Goal: Task Accomplishment & Management: Complete application form

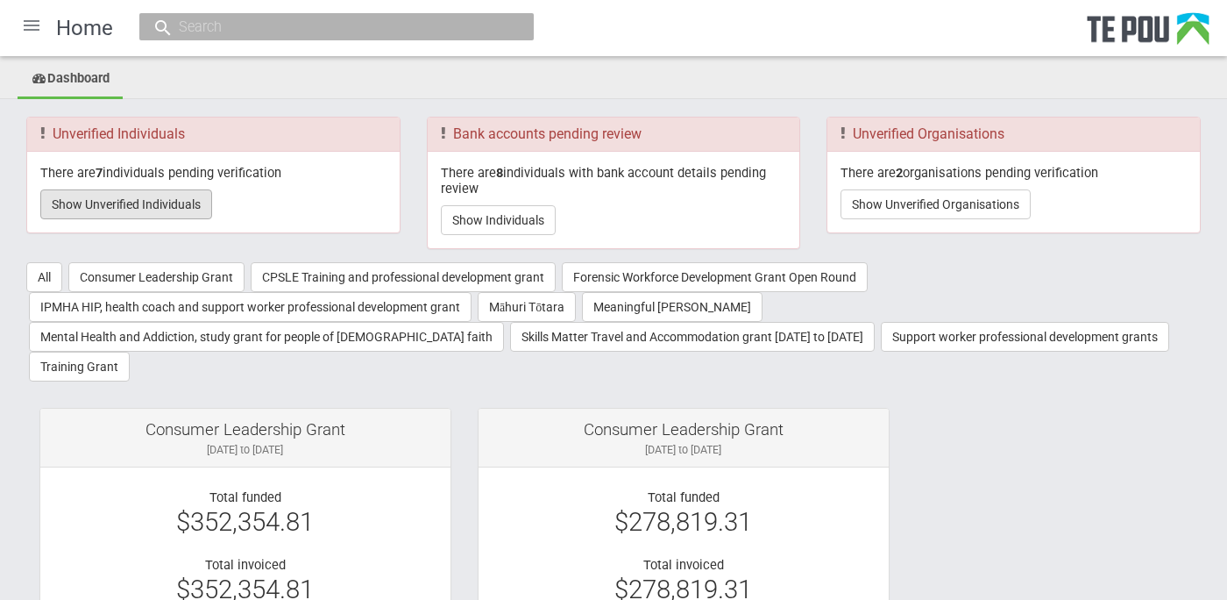
click at [120, 203] on button "Show Unverified Individuals" at bounding box center [126, 204] width 172 height 30
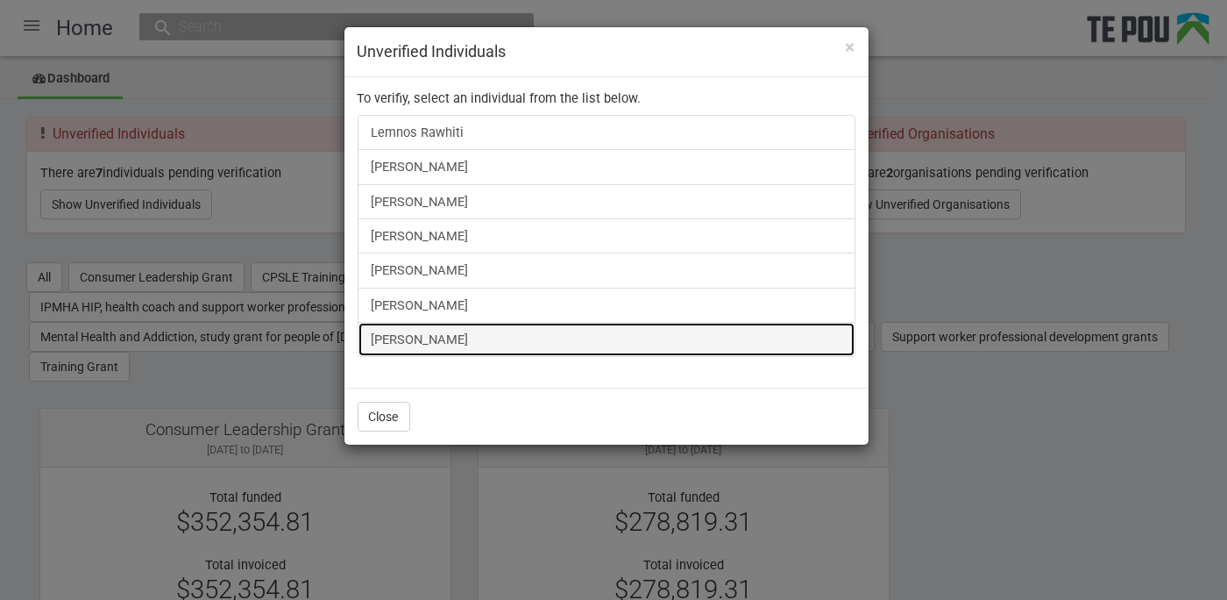
click at [418, 336] on link "[PERSON_NAME]" at bounding box center [607, 339] width 498 height 35
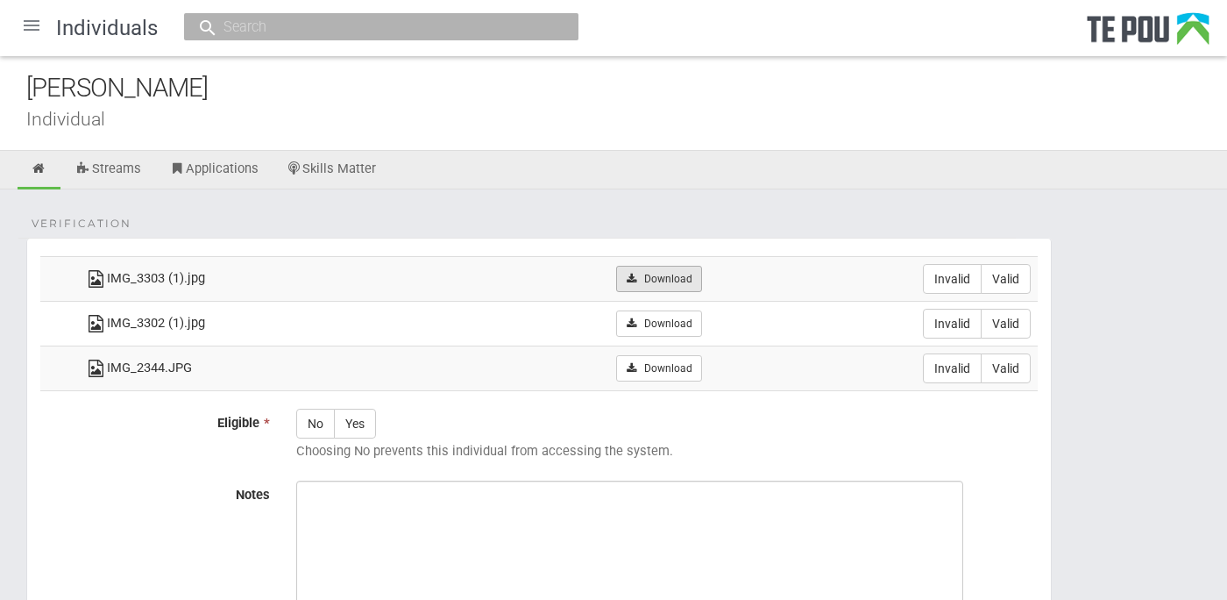
click at [692, 275] on link "Download" at bounding box center [658, 279] width 85 height 26
click at [1009, 269] on label "Valid" at bounding box center [1006, 279] width 50 height 30
radio input "true"
click at [1010, 322] on label "Valid" at bounding box center [1006, 324] width 50 height 30
radio input "true"
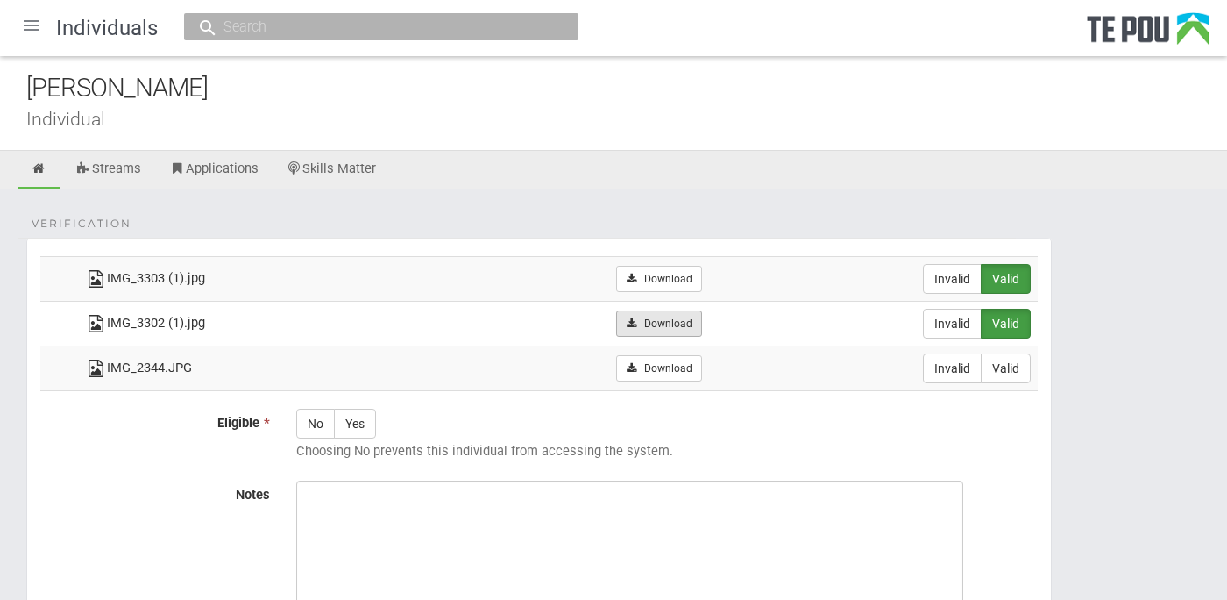
click at [673, 319] on link "Download" at bounding box center [658, 323] width 85 height 26
click at [1085, 414] on form "Verification IMG_3303 (1).jpg Download Invalid Valid IMG_3302 (1).jpg" at bounding box center [613, 495] width 1175 height 514
click at [365, 428] on label "Yes" at bounding box center [355, 424] width 42 height 30
radio input "true"
click at [1085, 510] on form "Verification IMG_3303 (1).jpg Download Invalid Valid IMG_3302 (1).jpg" at bounding box center [613, 495] width 1175 height 514
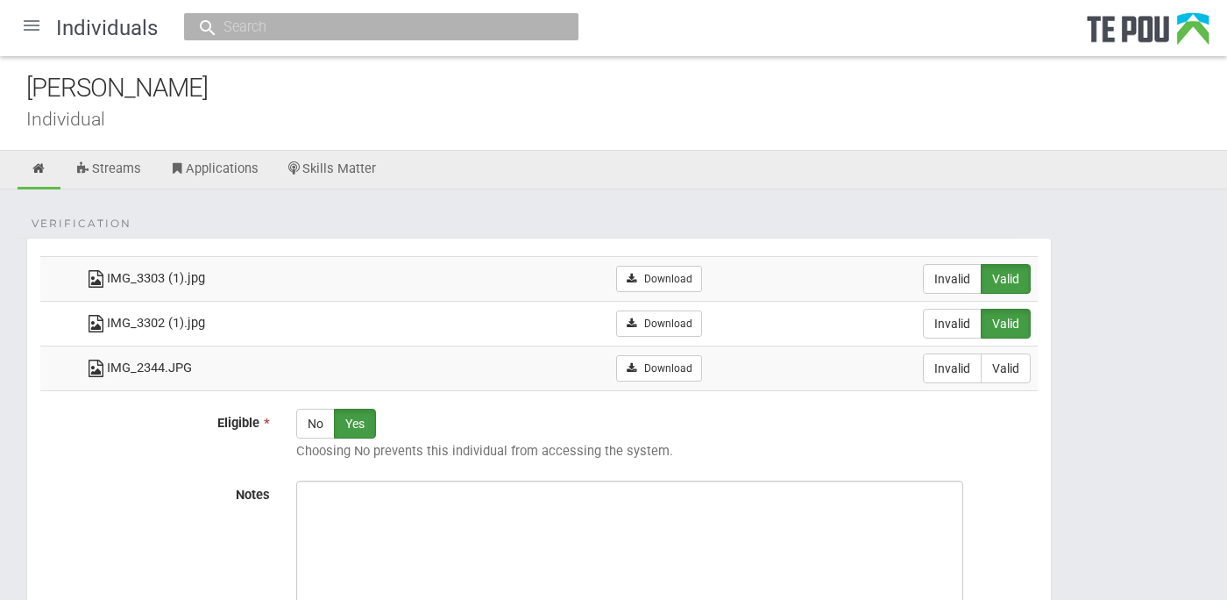
click at [1165, 428] on form "Verification IMG_3303 (1).jpg Download Invalid Valid IMG_3302 (1).jpg" at bounding box center [613, 495] width 1175 height 514
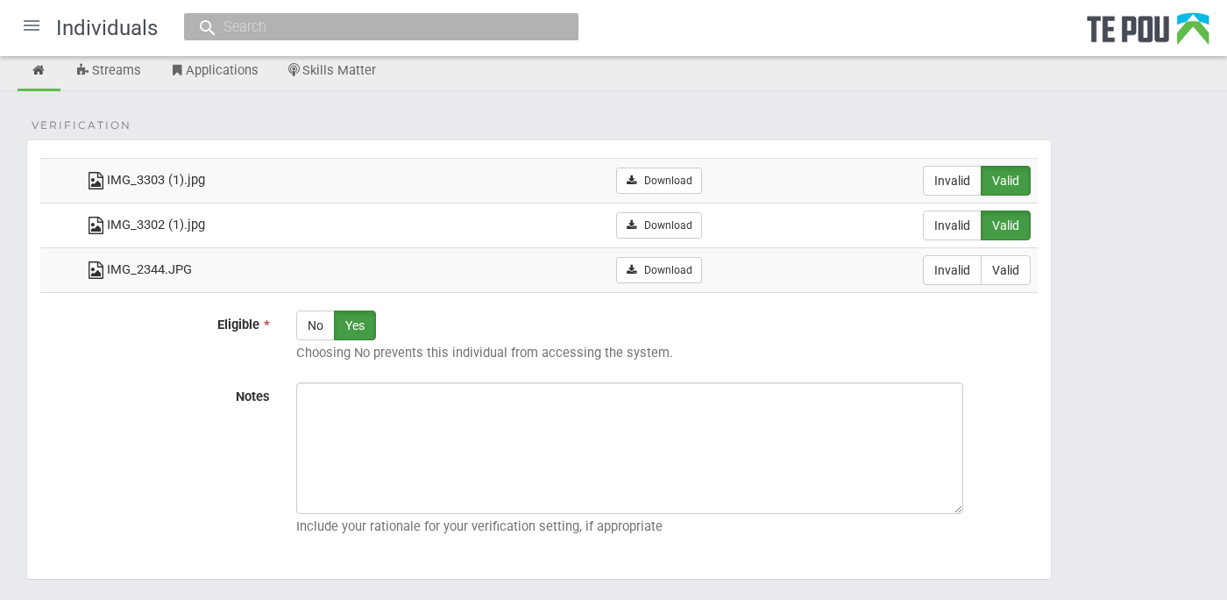
scroll to position [195, 0]
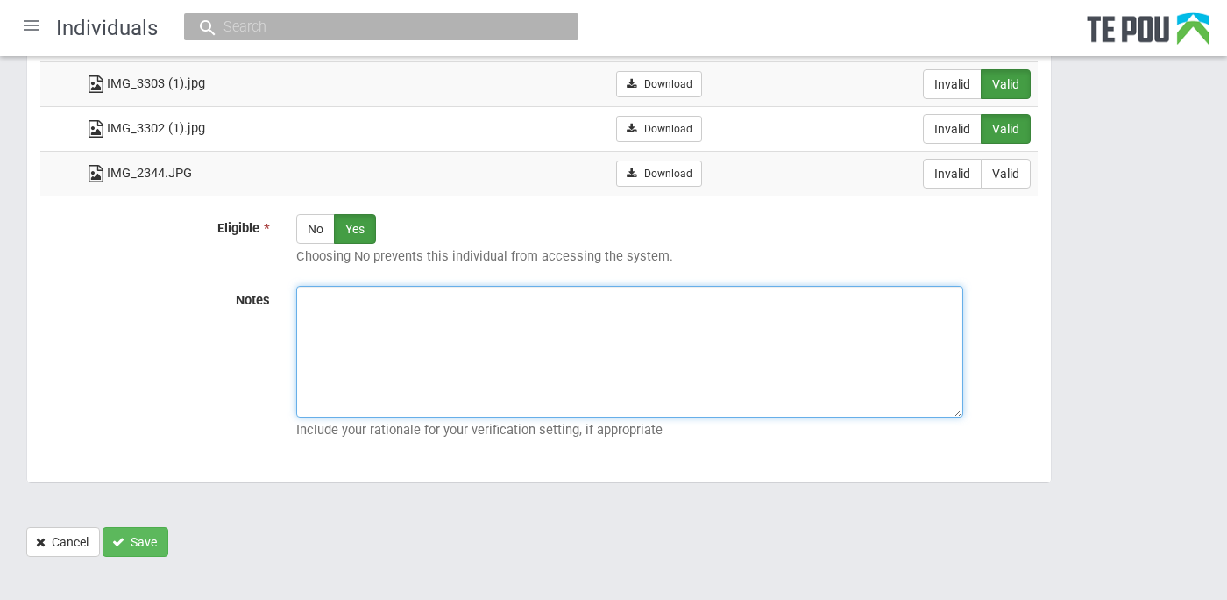
paste textarea "Verified by Melody @ 15/10/2025"
type textarea "Verified by Melody @ 15/10/2025"
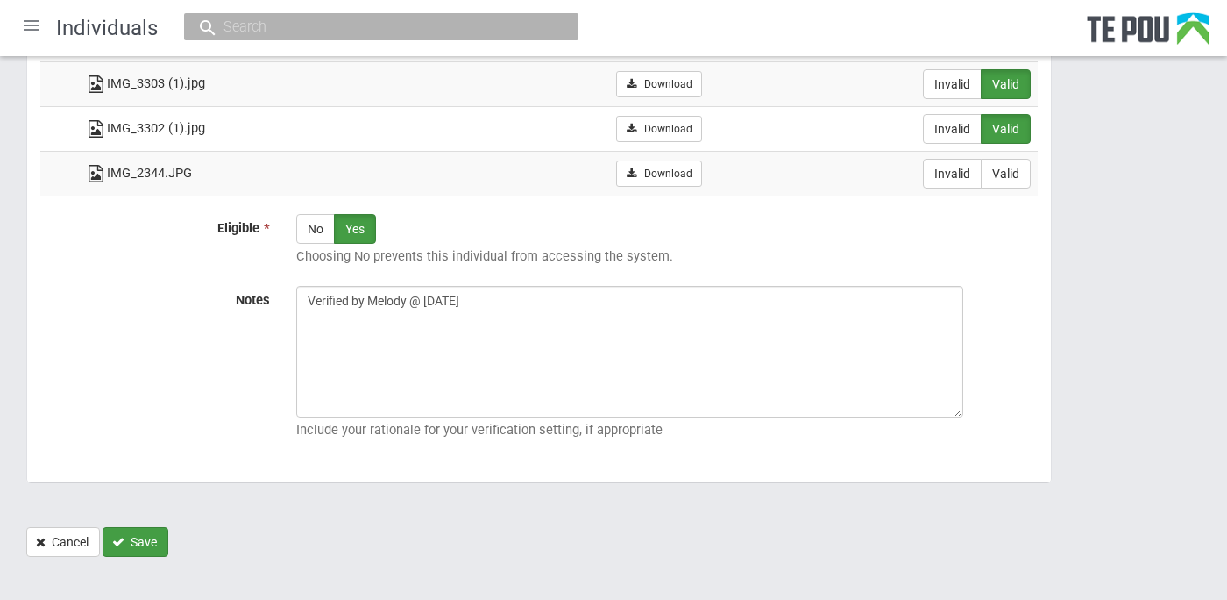
click at [138, 527] on button "Save" at bounding box center [136, 542] width 66 height 30
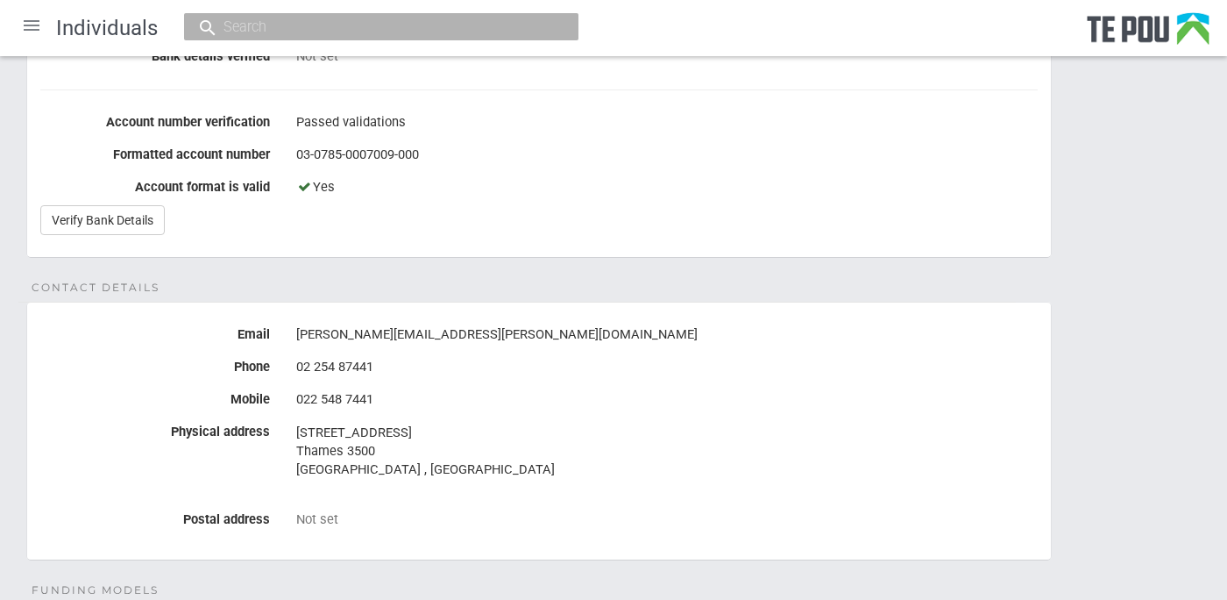
scroll to position [450, 0]
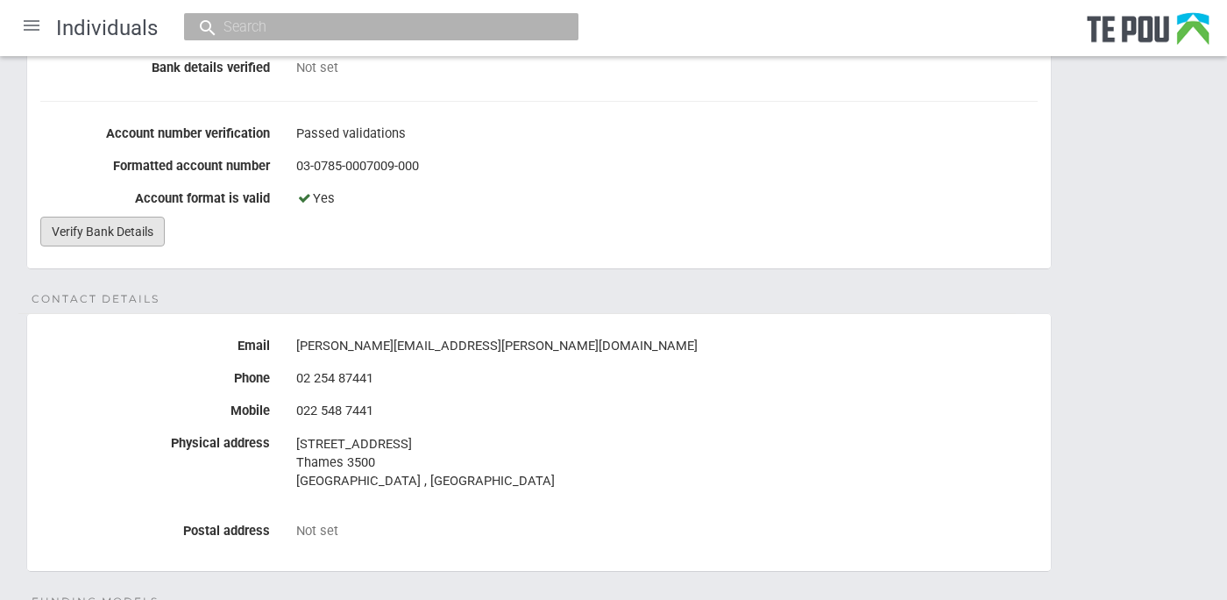
click at [106, 229] on link "Verify Bank Details" at bounding box center [102, 232] width 124 height 30
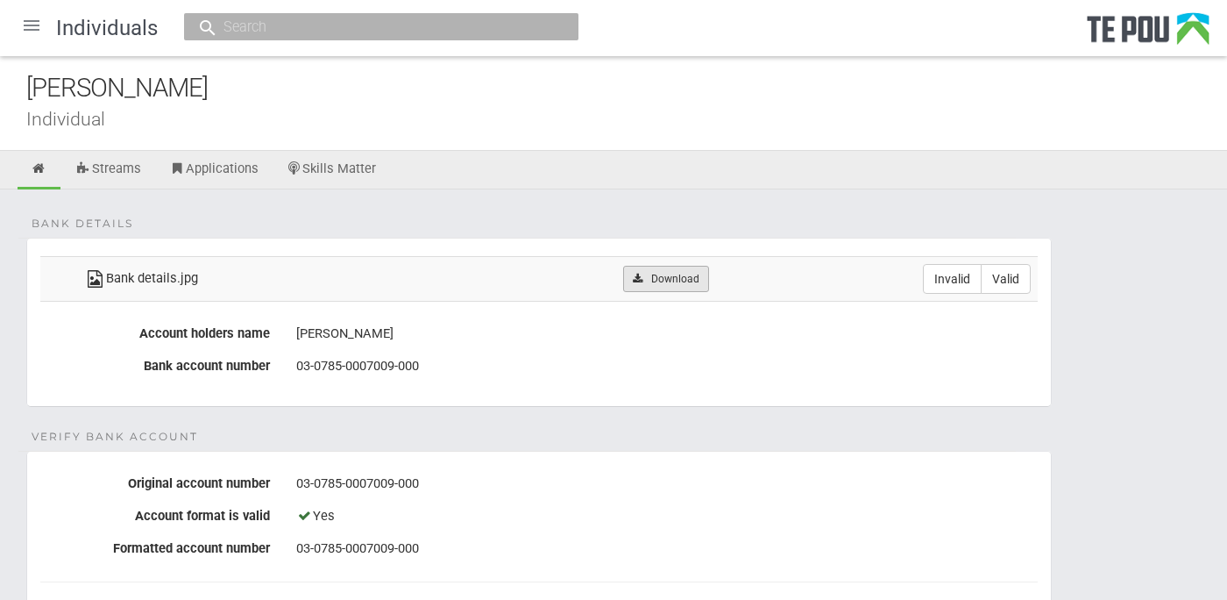
click at [695, 279] on link "Download" at bounding box center [665, 279] width 85 height 26
drag, startPoint x: 1006, startPoint y: 276, endPoint x: 925, endPoint y: 276, distance: 81.5
click at [925, 276] on div "Invalid Valid" at bounding box center [977, 279] width 108 height 30
click at [942, 276] on label "Invalid" at bounding box center [952, 279] width 59 height 30
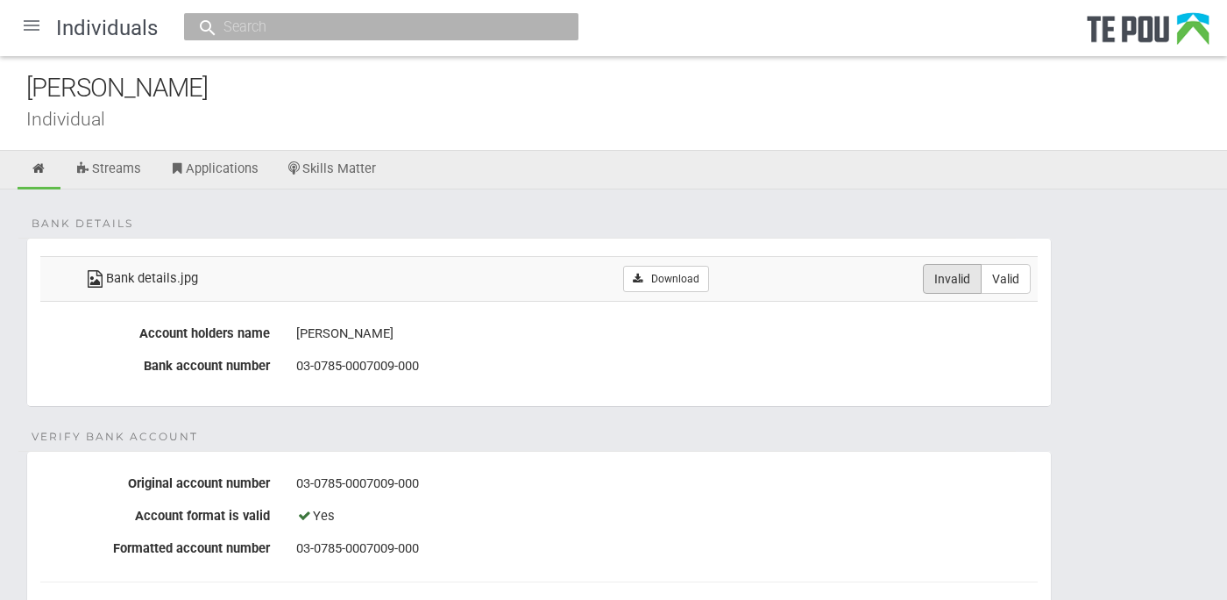
radio input "true"
click at [37, 177] on link at bounding box center [39, 170] width 43 height 39
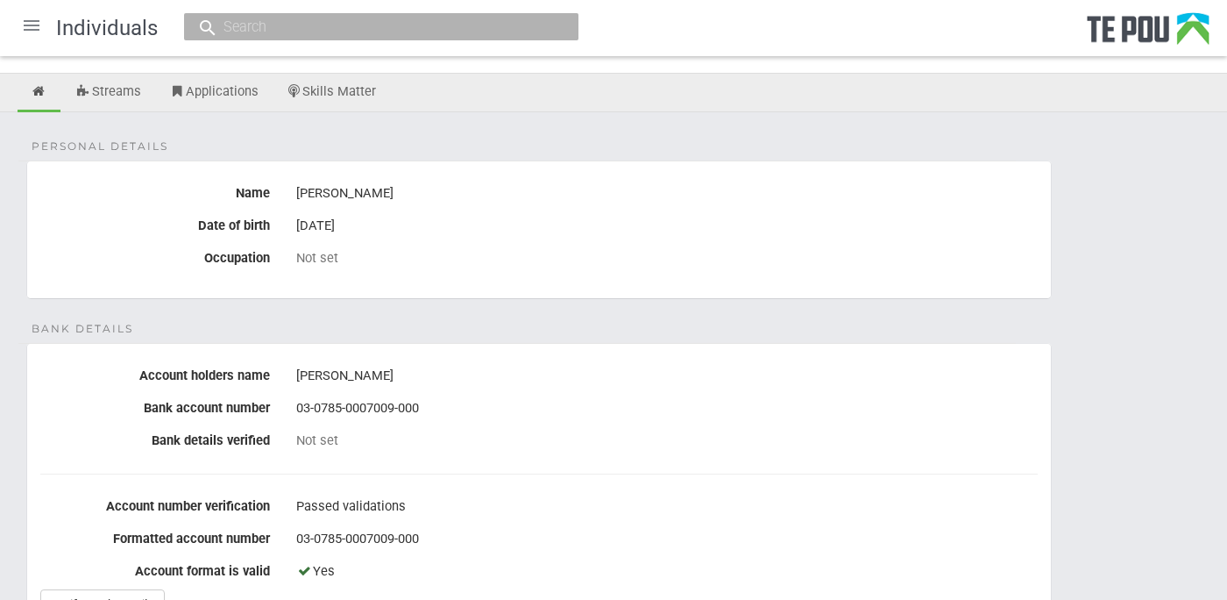
scroll to position [389, 0]
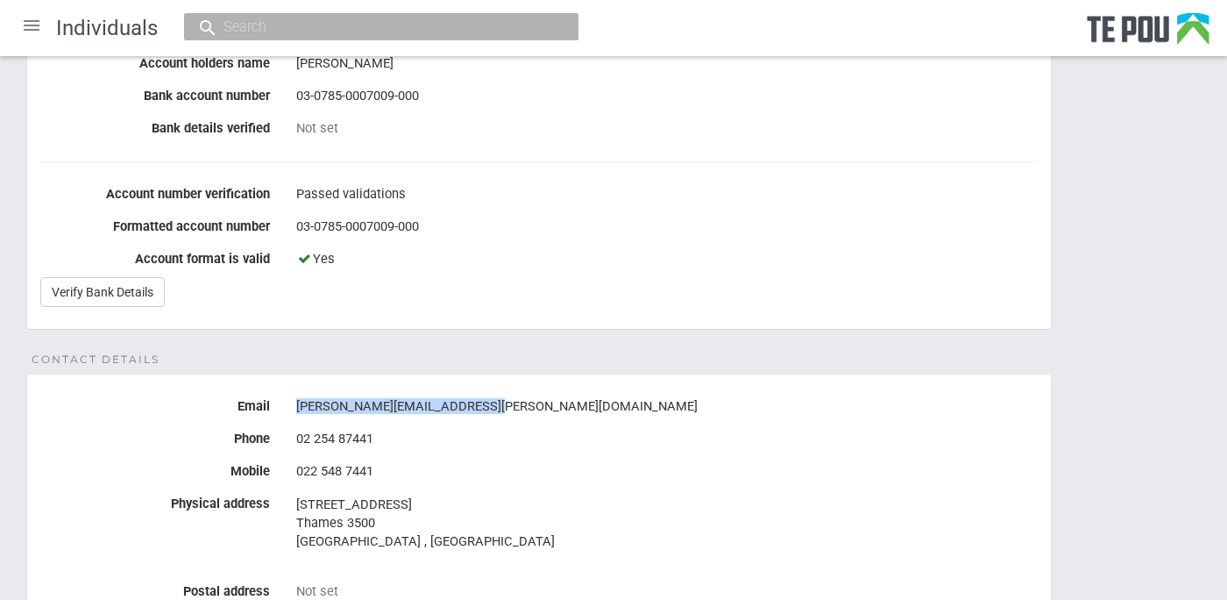
drag, startPoint x: 485, startPoint y: 405, endPoint x: 295, endPoint y: 405, distance: 189.4
click at [296, 405] on div "alexander.smith@korowai.co.nz" at bounding box center [667, 407] width 742 height 30
drag, startPoint x: 295, startPoint y: 405, endPoint x: 368, endPoint y: 401, distance: 72.9
copy div "alexander.smith@korowai.co.nz"
click at [460, 132] on div "Not set" at bounding box center [667, 128] width 742 height 16
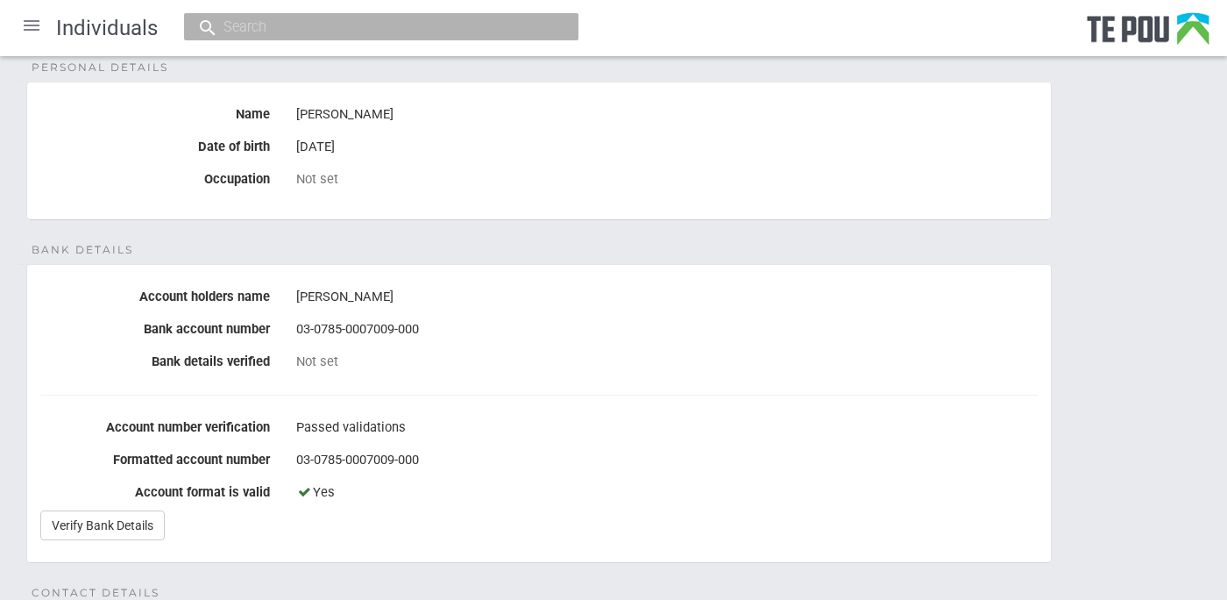
scroll to position [0, 0]
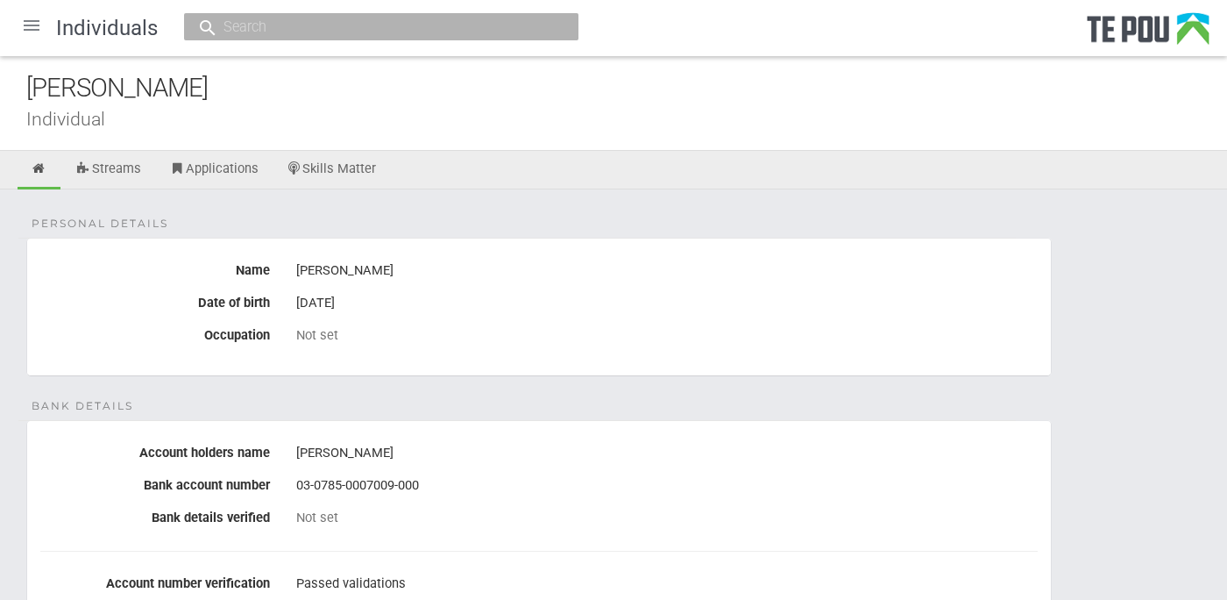
drag, startPoint x: 193, startPoint y: 82, endPoint x: 4, endPoint y: 84, distance: 189.4
click at [4, 84] on div "Alexander Smith Individual" at bounding box center [613, 103] width 1227 height 95
copy div "Alexander Smith"
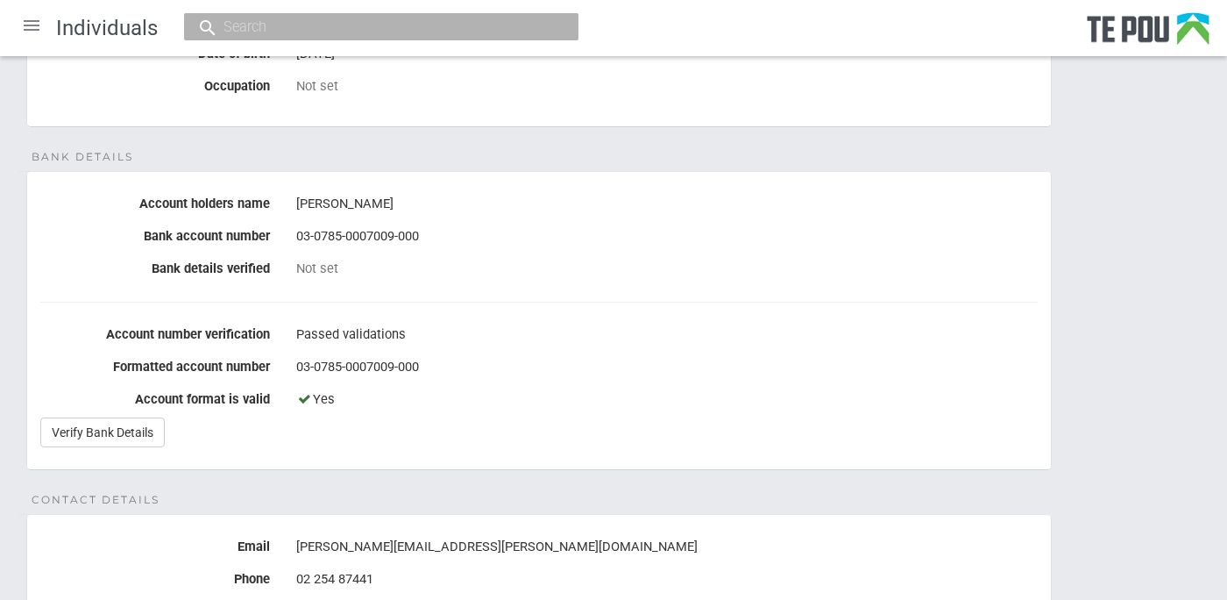
scroll to position [292, 0]
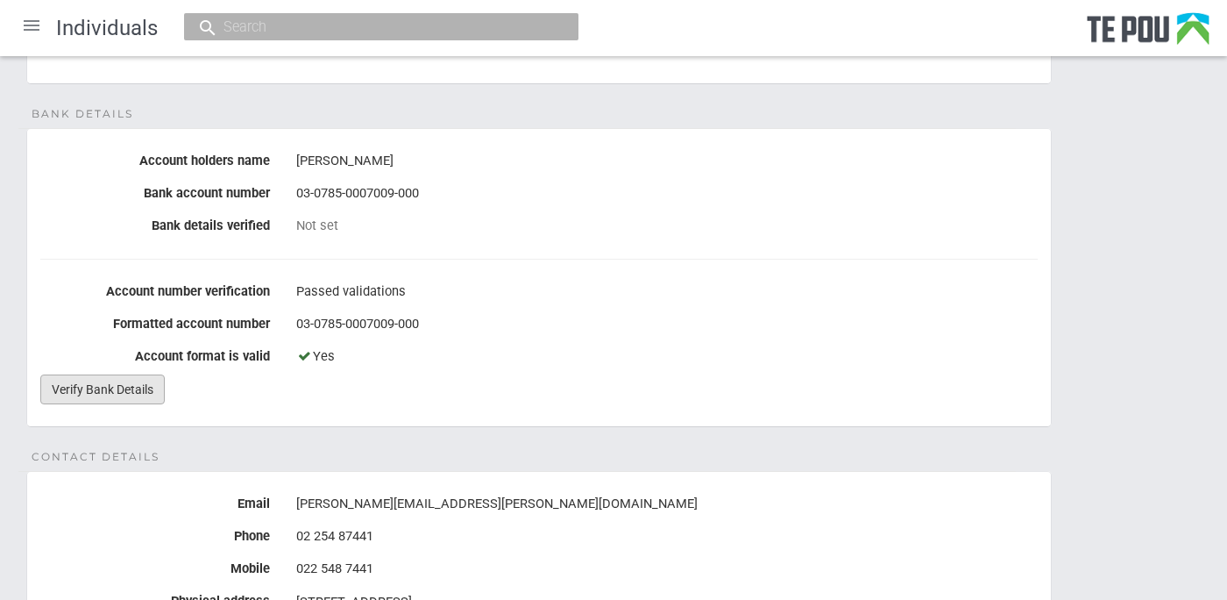
click at [150, 381] on link "Verify Bank Details" at bounding box center [102, 389] width 124 height 30
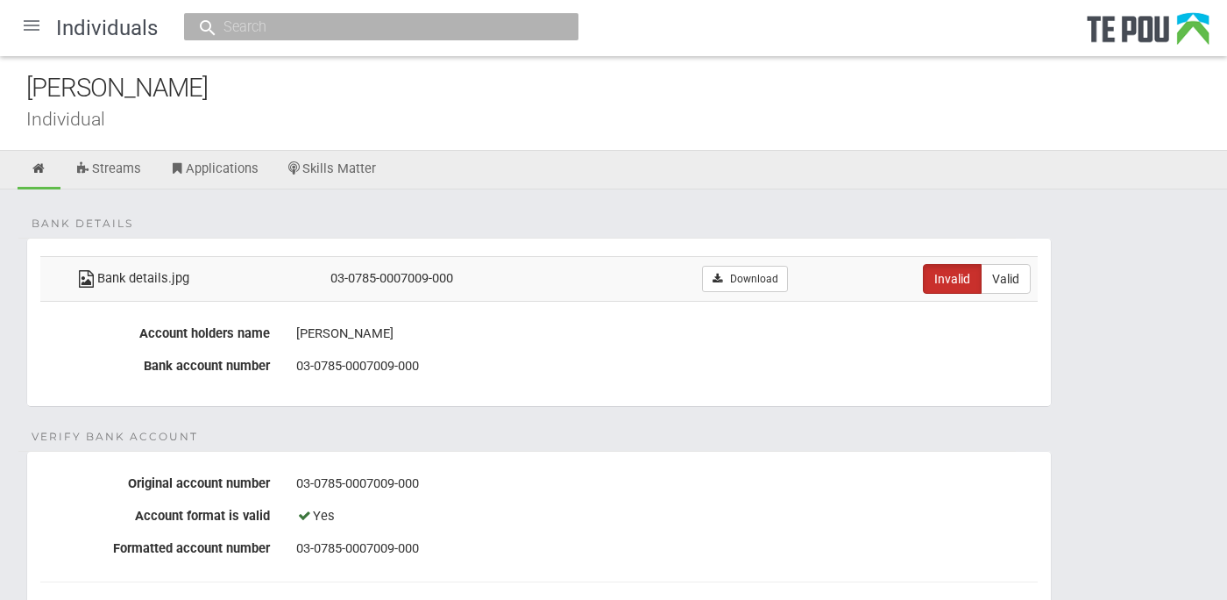
click at [27, 26] on div at bounding box center [32, 25] width 42 height 42
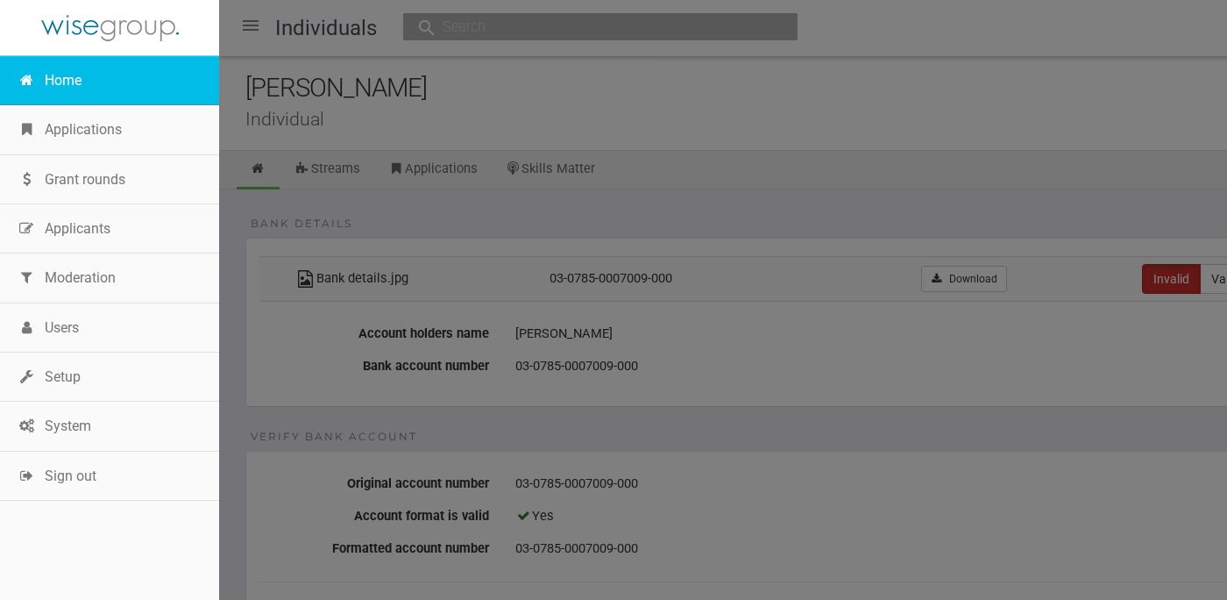
click at [54, 75] on link "Home" at bounding box center [109, 80] width 219 height 49
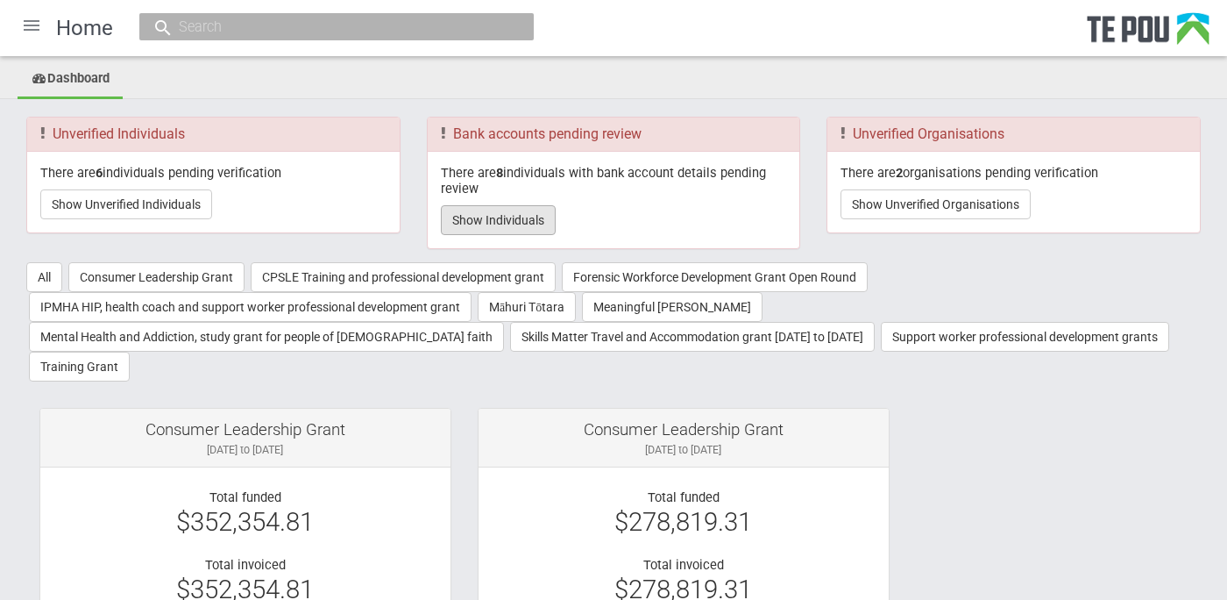
click at [532, 220] on button "Show Individuals" at bounding box center [498, 220] width 115 height 30
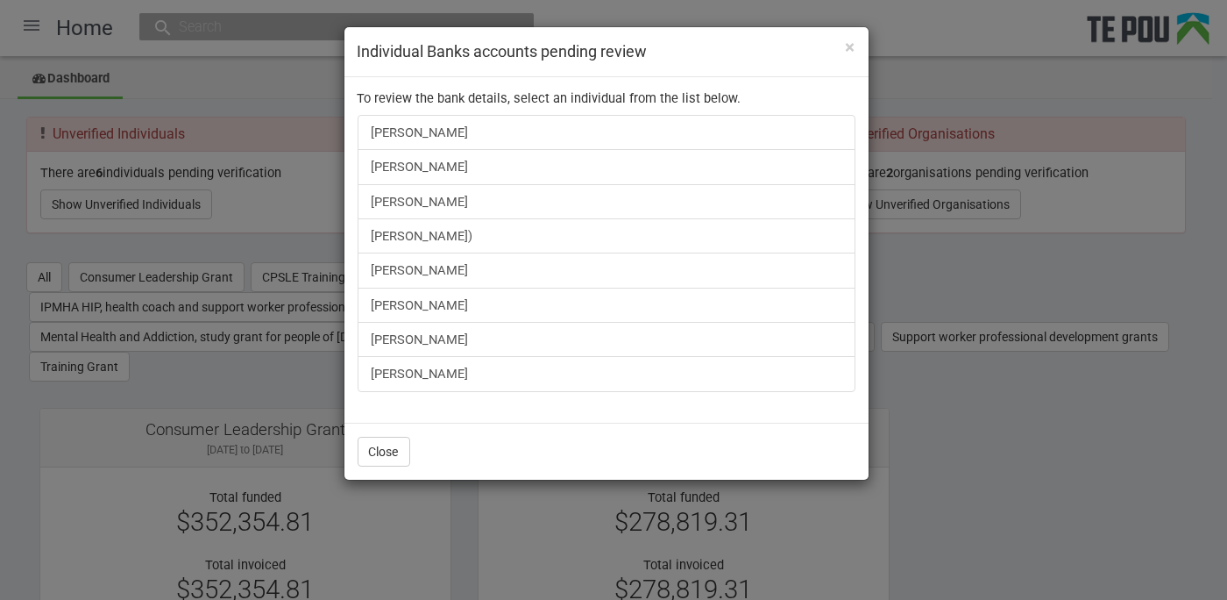
click at [101, 203] on div "× Individual Banks accounts pending review To review the bank details, select a…" at bounding box center [613, 300] width 1227 height 600
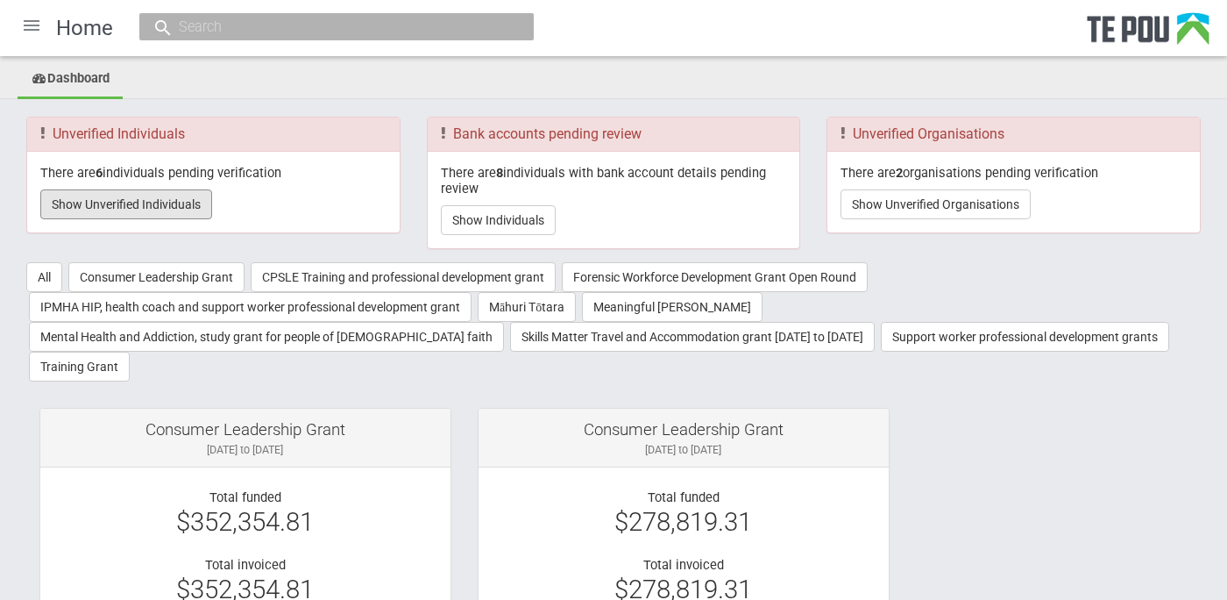
click at [101, 203] on button "Show Unverified Individuals" at bounding box center [126, 204] width 172 height 30
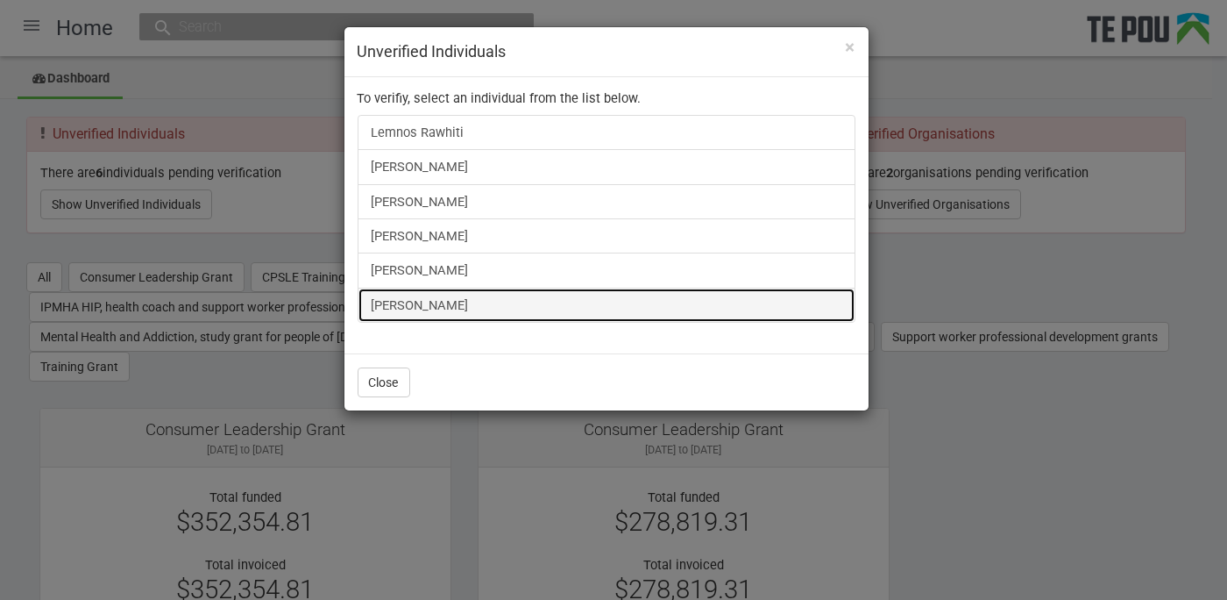
click at [463, 304] on link "[PERSON_NAME]" at bounding box center [607, 305] width 498 height 35
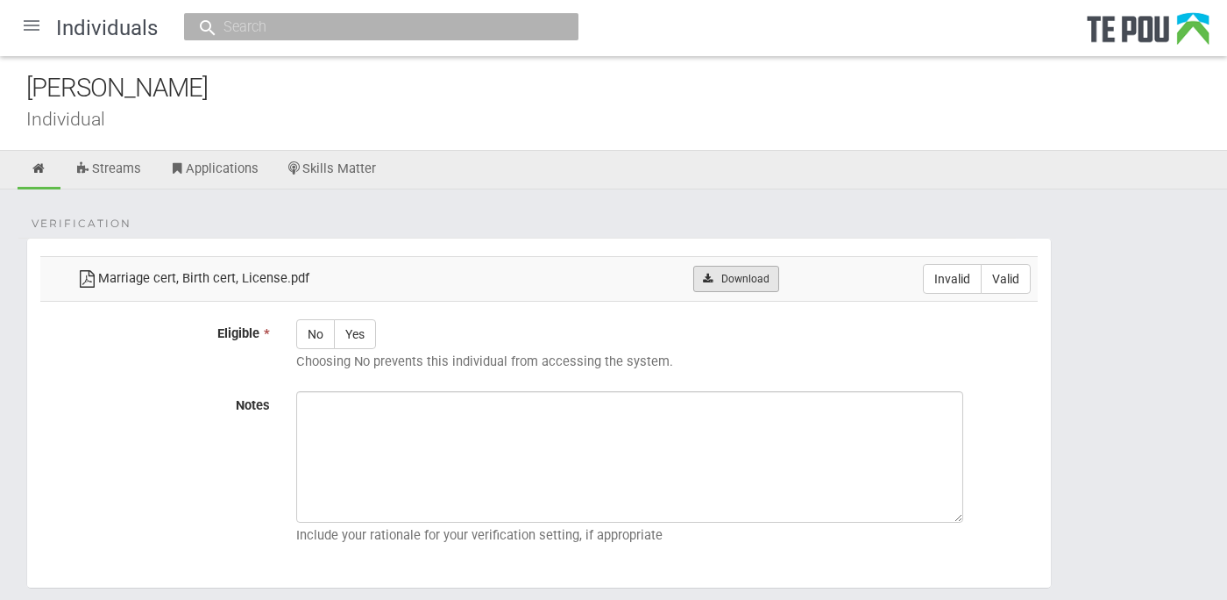
click at [752, 287] on link "Download" at bounding box center [735, 279] width 85 height 26
click at [1019, 277] on label "Valid" at bounding box center [1006, 279] width 50 height 30
radio input "true"
click at [41, 163] on icon at bounding box center [39, 168] width 17 height 13
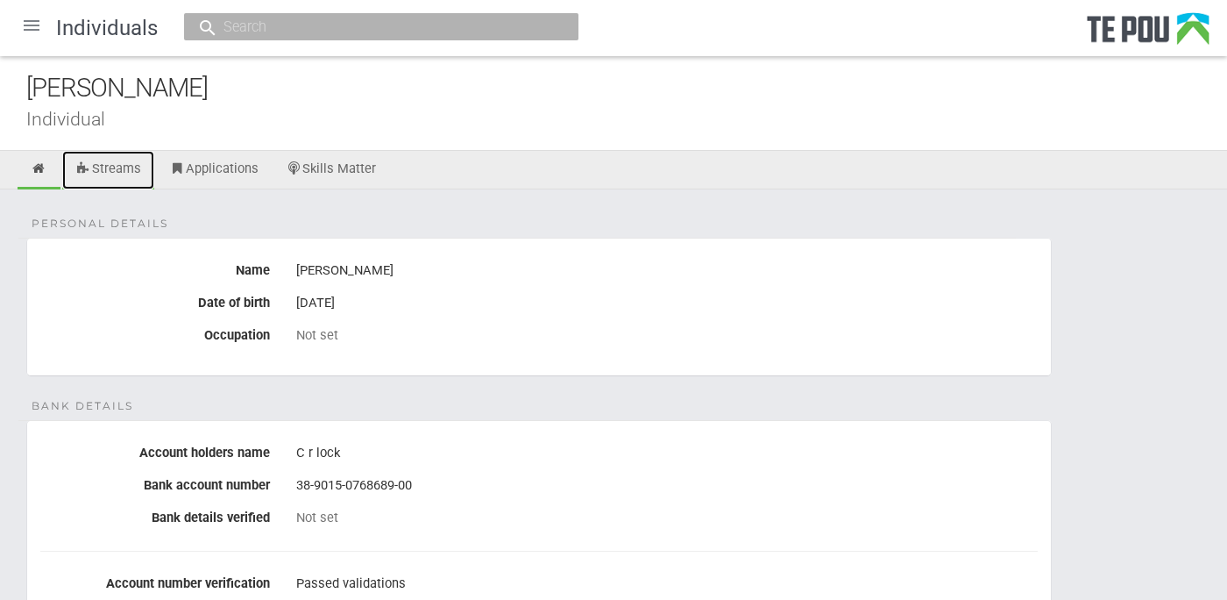
click at [113, 177] on link "Streams" at bounding box center [108, 170] width 92 height 39
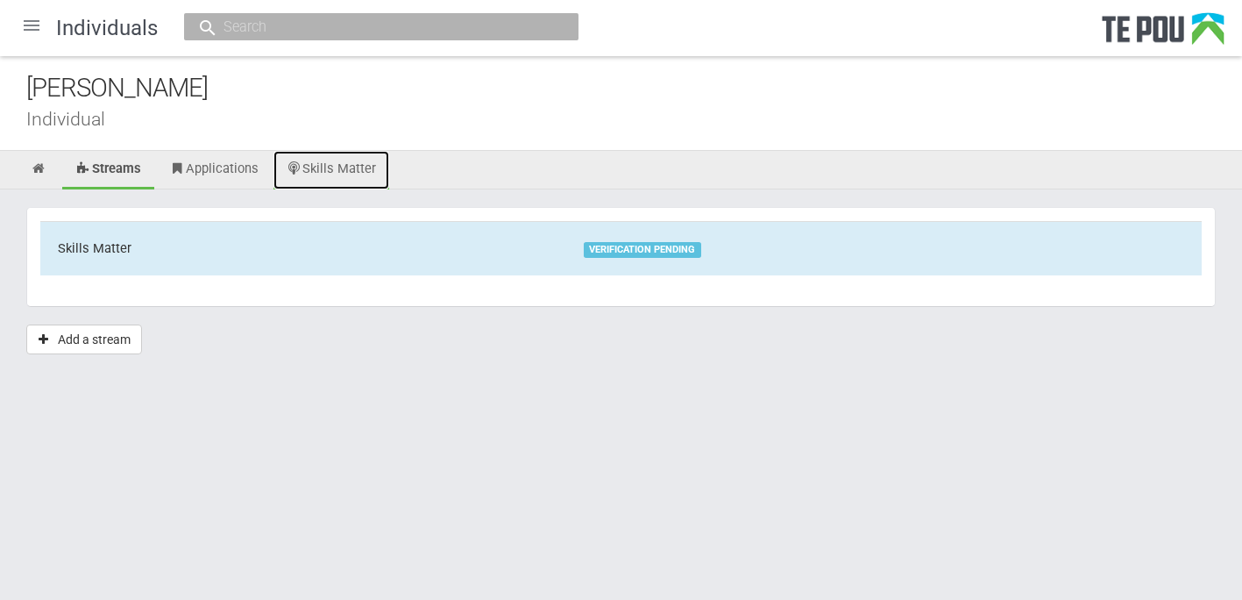
click at [307, 175] on link "Skills Matter" at bounding box center [332, 170] width 117 height 39
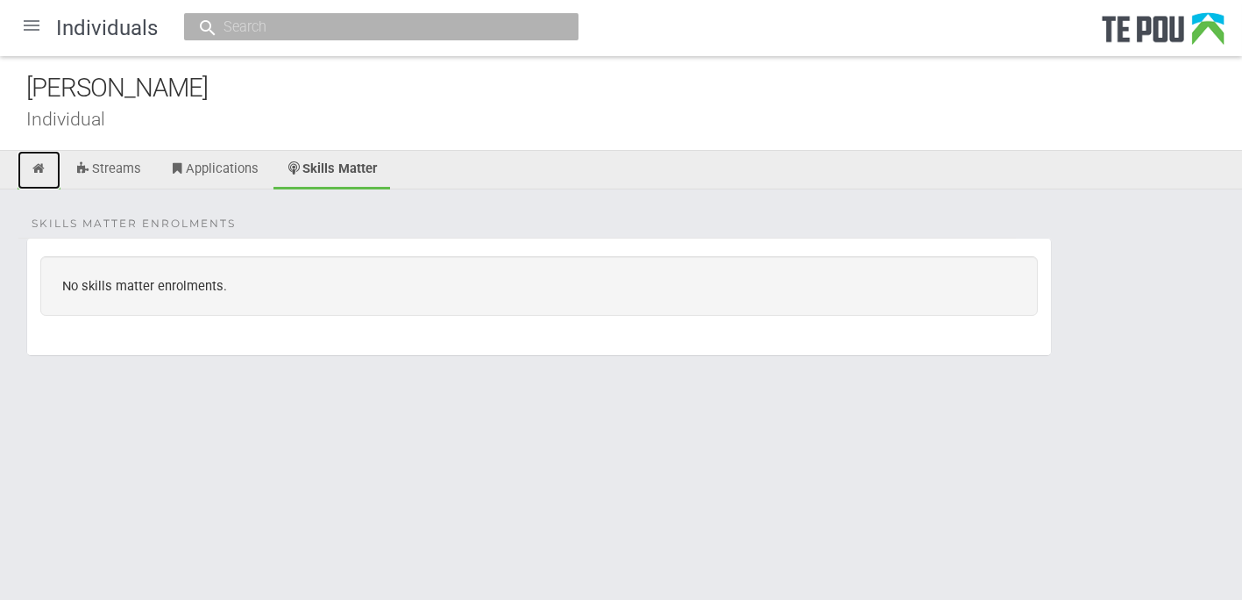
click at [34, 167] on icon at bounding box center [39, 168] width 17 height 13
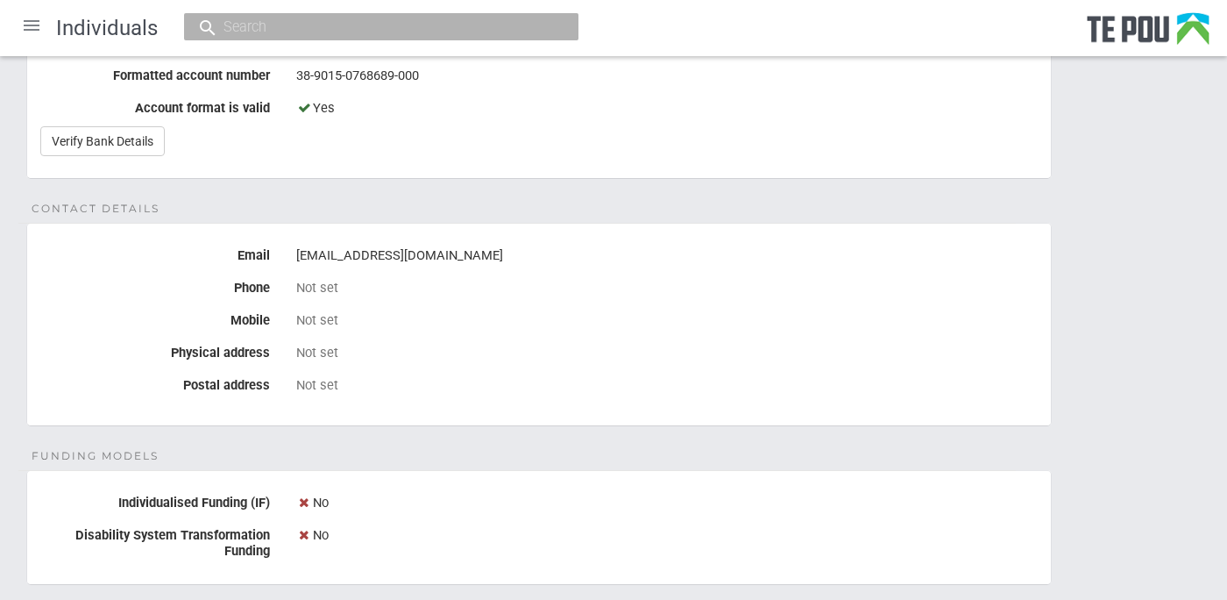
scroll to position [541, 0]
click at [110, 141] on link "Verify Bank Details" at bounding box center [102, 140] width 124 height 30
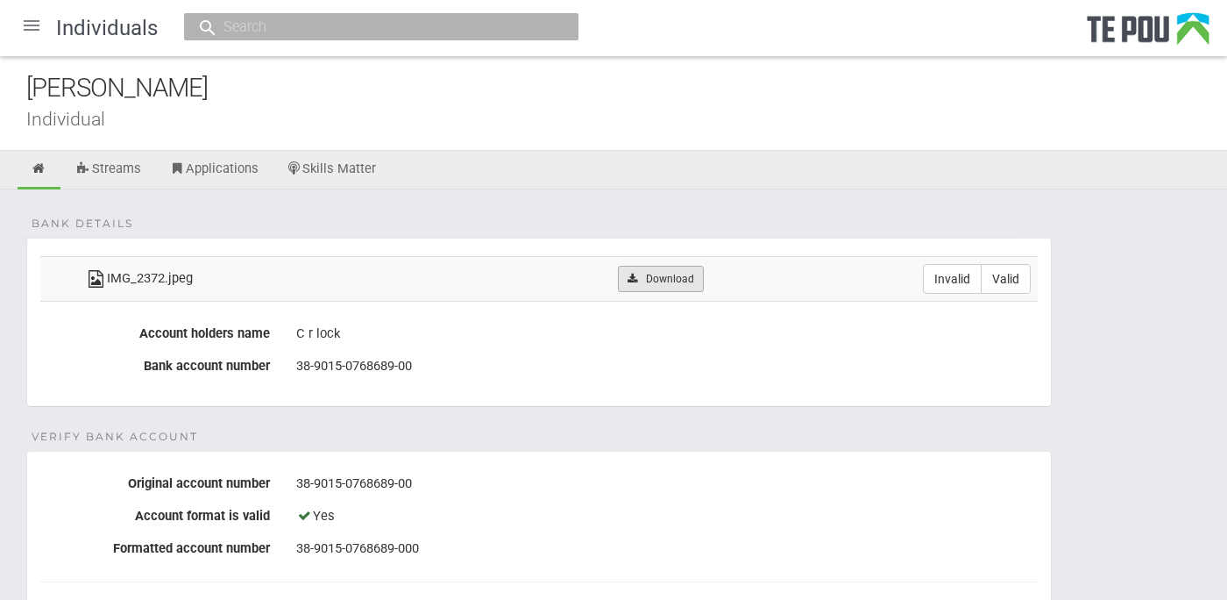
click at [670, 266] on link "Download" at bounding box center [660, 279] width 85 height 26
click at [524, 180] on ul "Streams Applications Skills Matter" at bounding box center [613, 170] width 1227 height 39
click at [949, 279] on label "Invalid" at bounding box center [952, 279] width 59 height 30
radio input "true"
click at [31, 174] on icon at bounding box center [39, 168] width 17 height 13
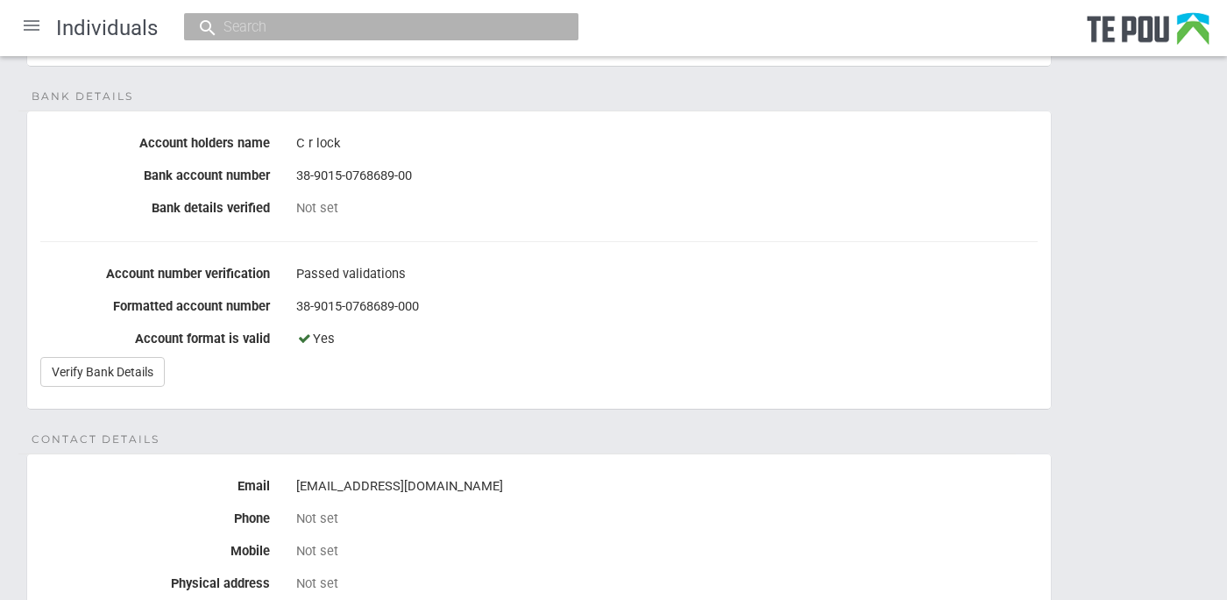
scroll to position [292, 0]
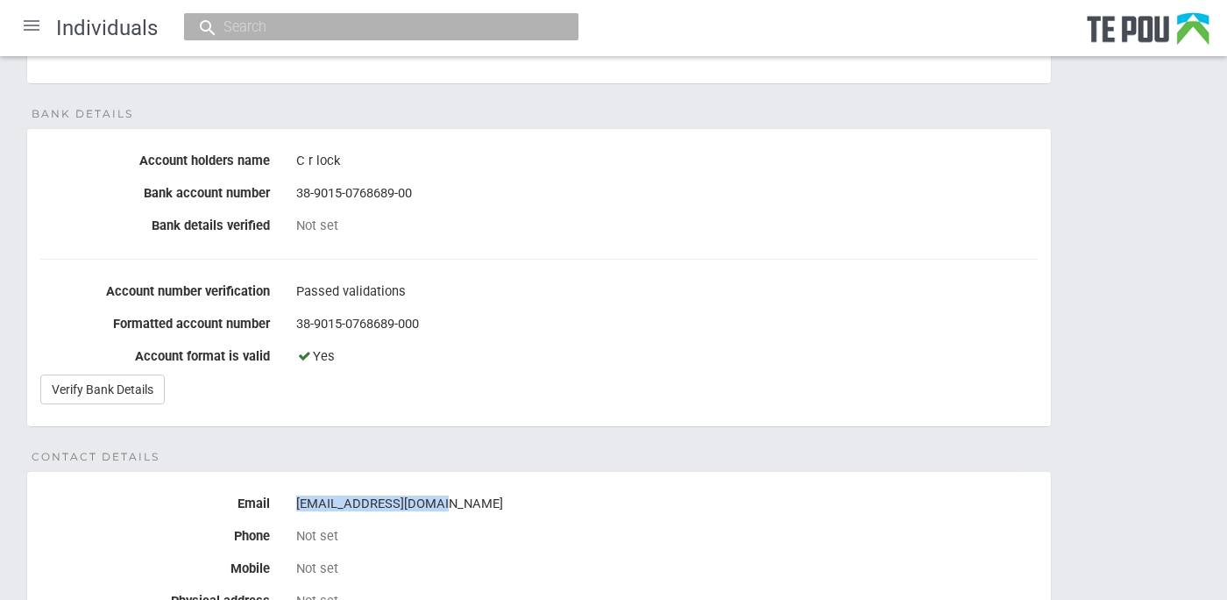
drag, startPoint x: 453, startPoint y: 499, endPoint x: 292, endPoint y: 497, distance: 161.3
click at [292, 497] on div "[EMAIL_ADDRESS][DOMAIN_NAME]" at bounding box center [667, 504] width 768 height 30
drag, startPoint x: 292, startPoint y: 497, endPoint x: 401, endPoint y: 498, distance: 108.7
copy div "cheyellam13@gmail.com"
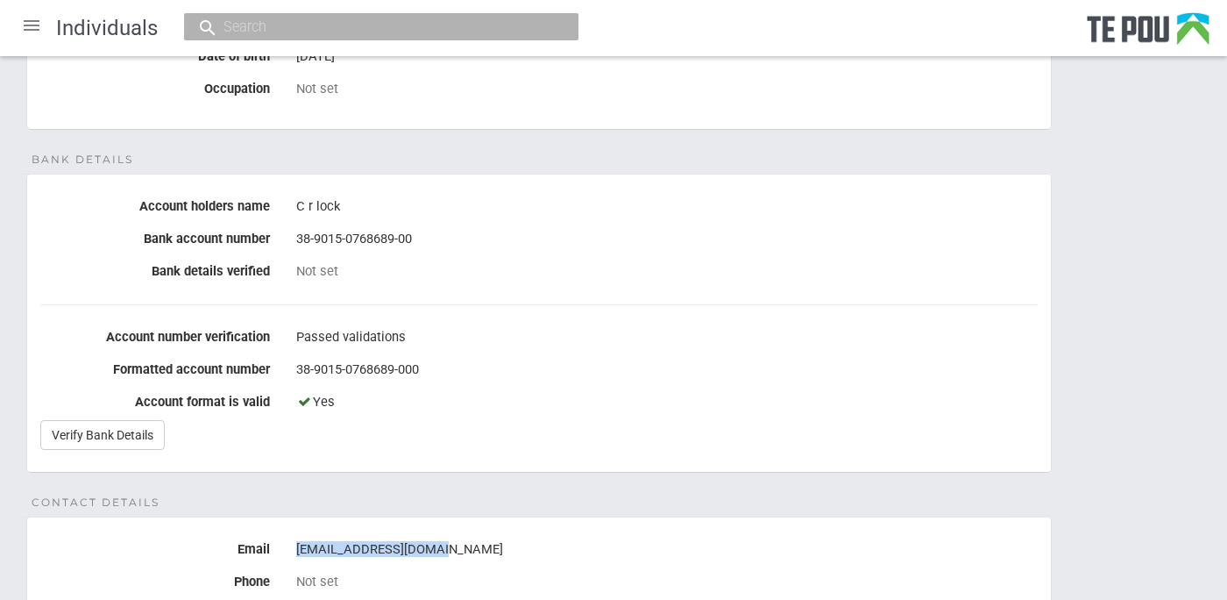
scroll to position [0, 0]
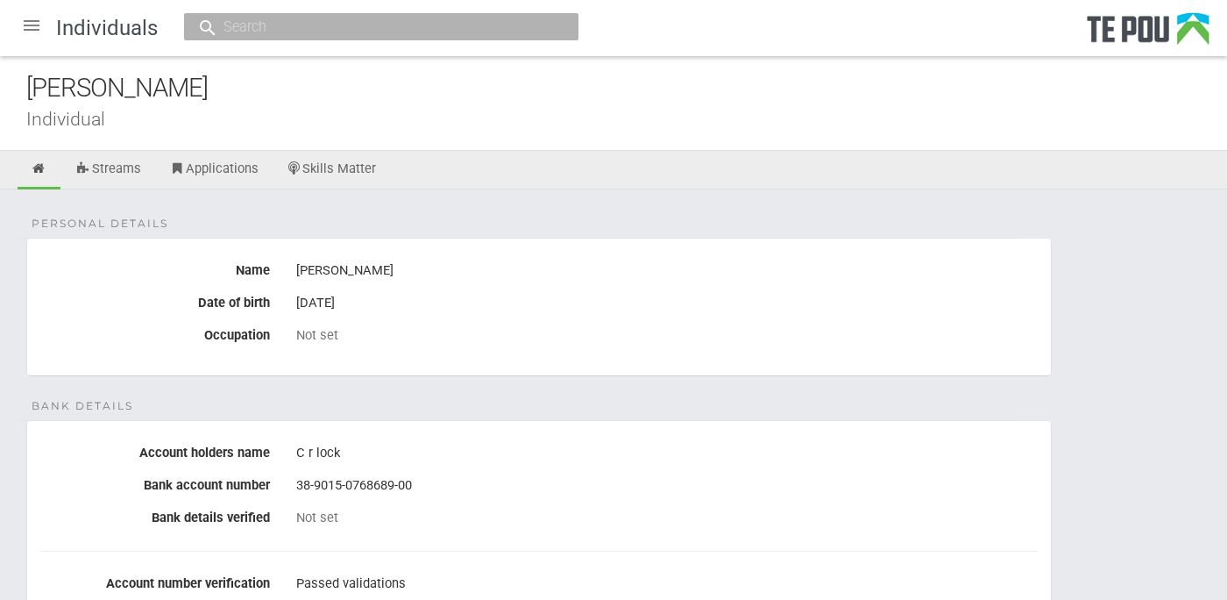
drag, startPoint x: 238, startPoint y: 88, endPoint x: -5, endPoint y: 89, distance: 243.7
copy div "Cheyella Matthews"
click at [31, 21] on div at bounding box center [32, 25] width 42 height 42
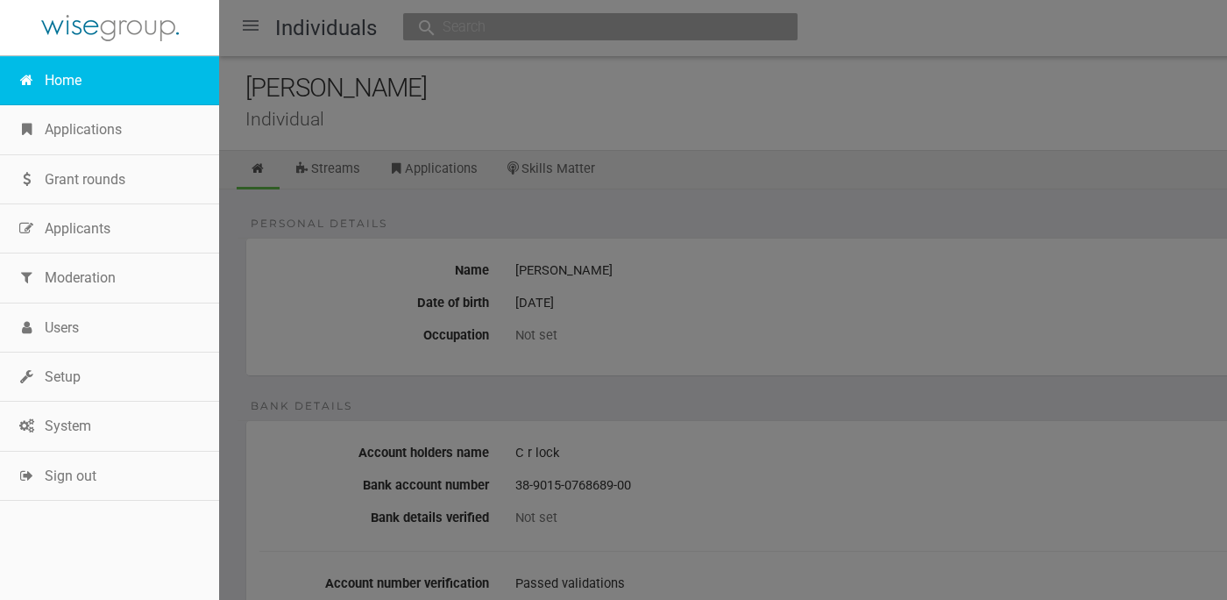
click at [54, 64] on link "Home" at bounding box center [109, 80] width 219 height 49
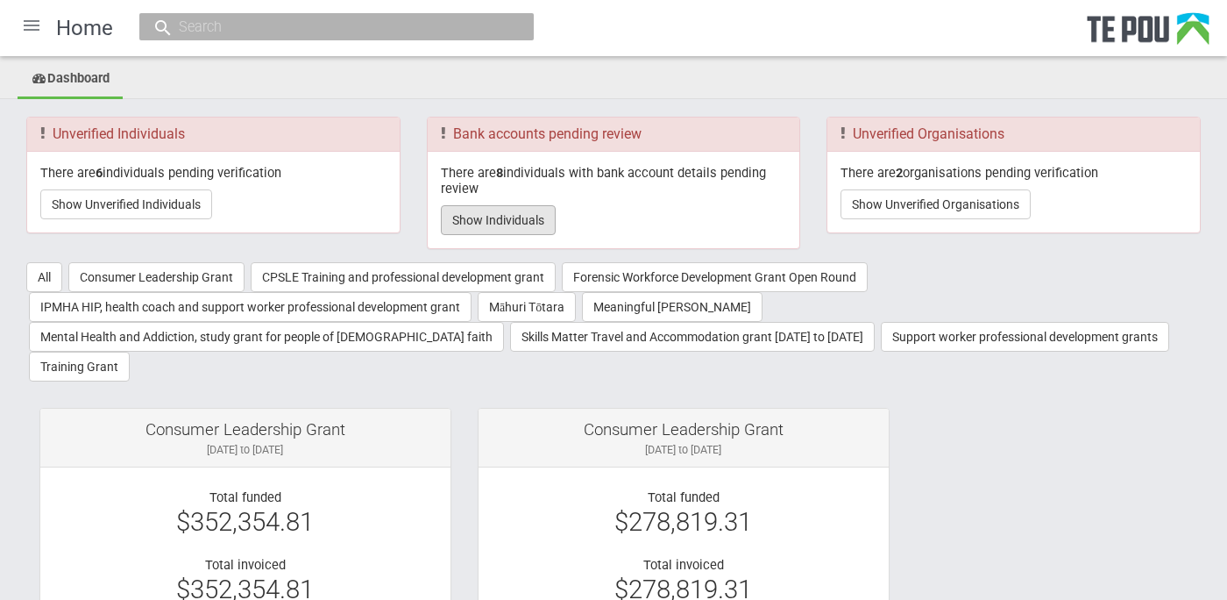
click at [506, 211] on button "Show Individuals" at bounding box center [498, 220] width 115 height 30
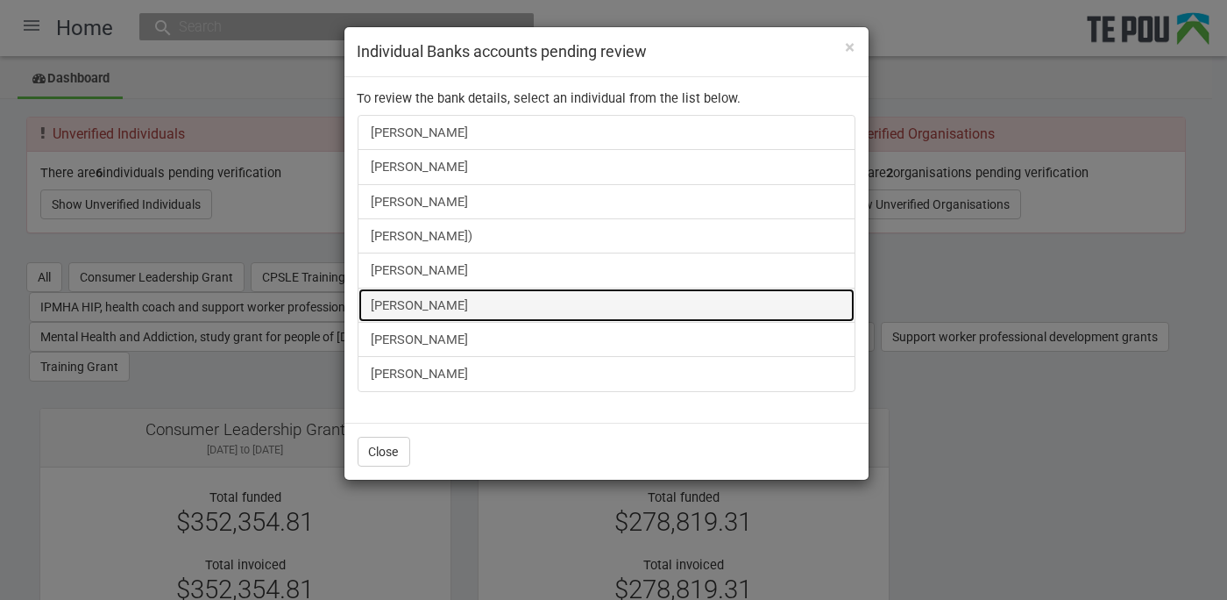
click at [431, 297] on link "Gregory Lane" at bounding box center [607, 305] width 498 height 35
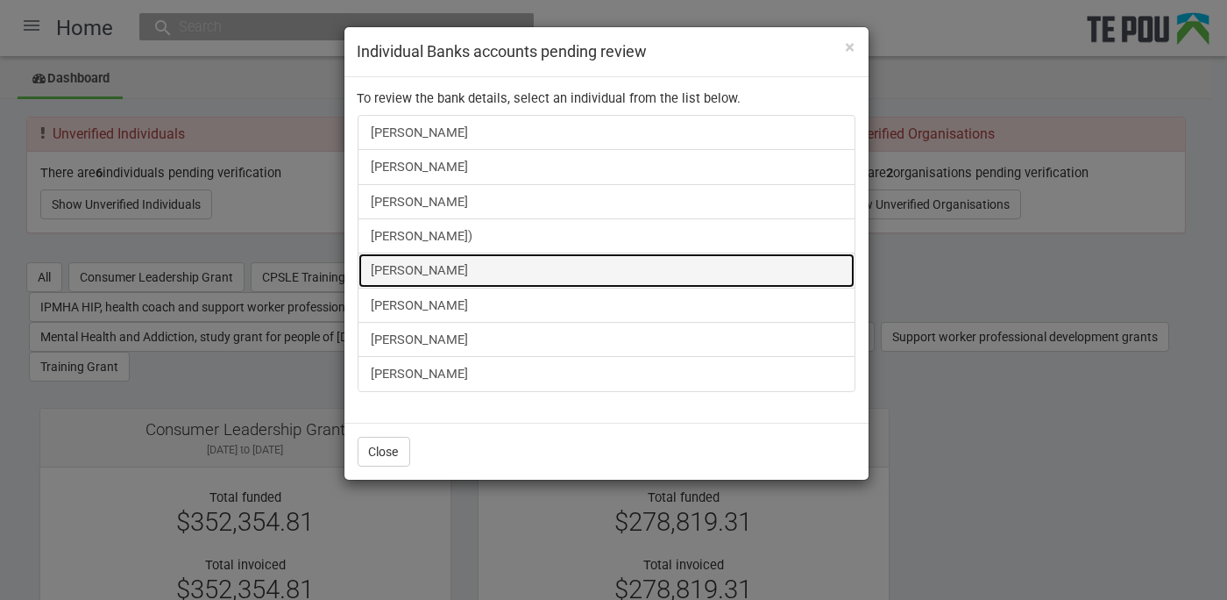
click at [424, 267] on link "Marcia Siataga" at bounding box center [607, 269] width 498 height 35
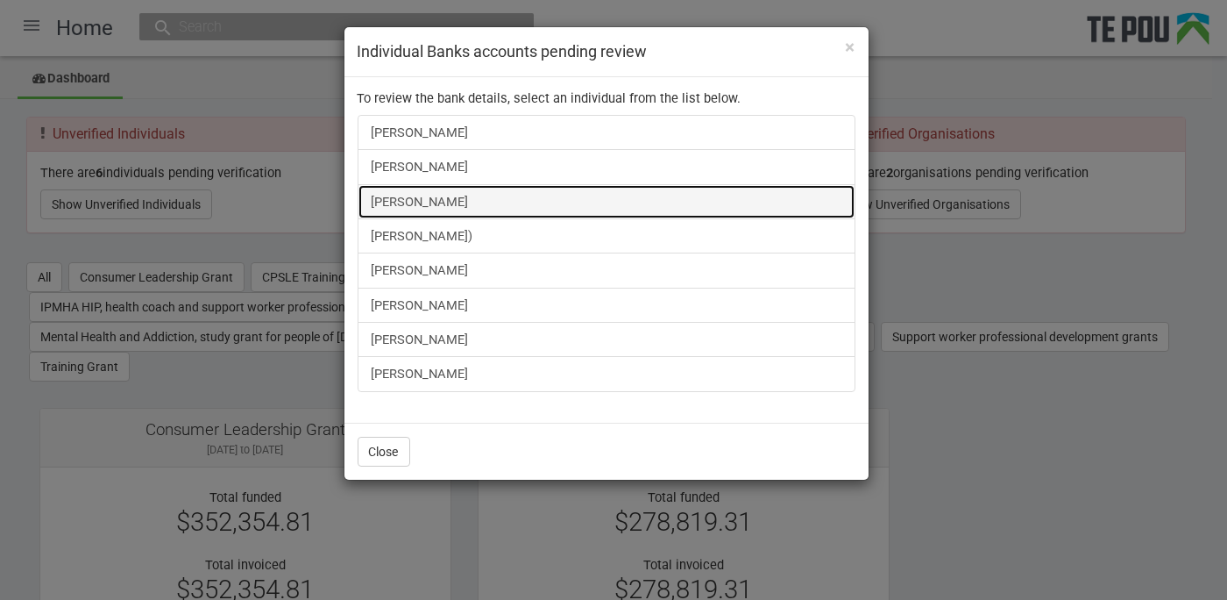
click at [398, 185] on link "[PERSON_NAME]" at bounding box center [607, 201] width 498 height 35
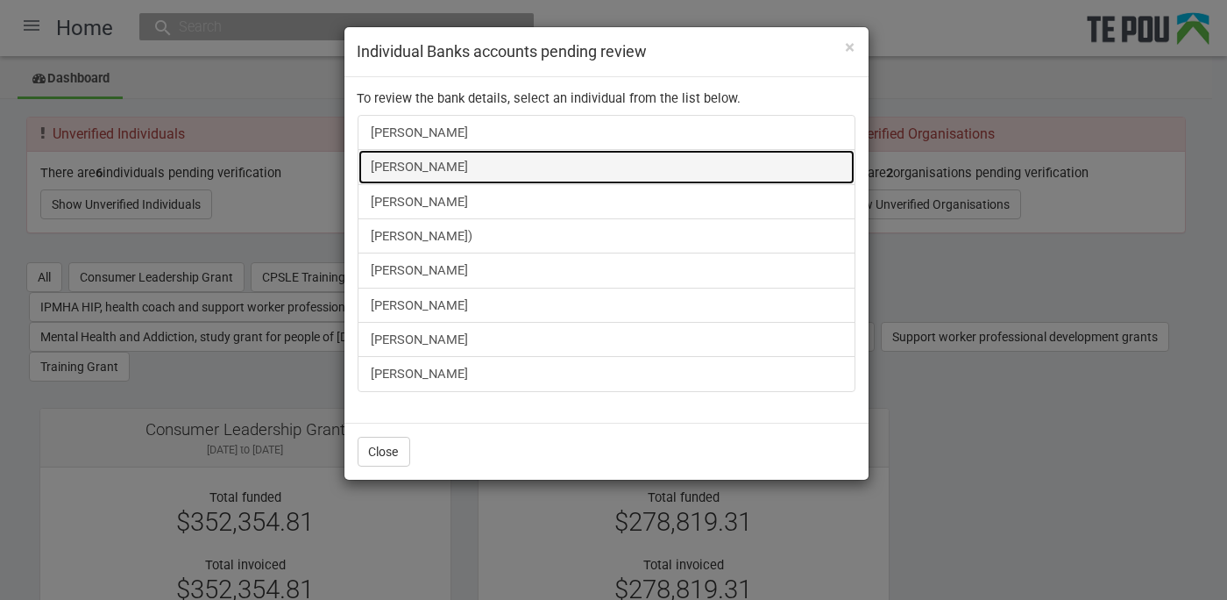
click at [416, 170] on link "Fran Mackay" at bounding box center [607, 166] width 498 height 35
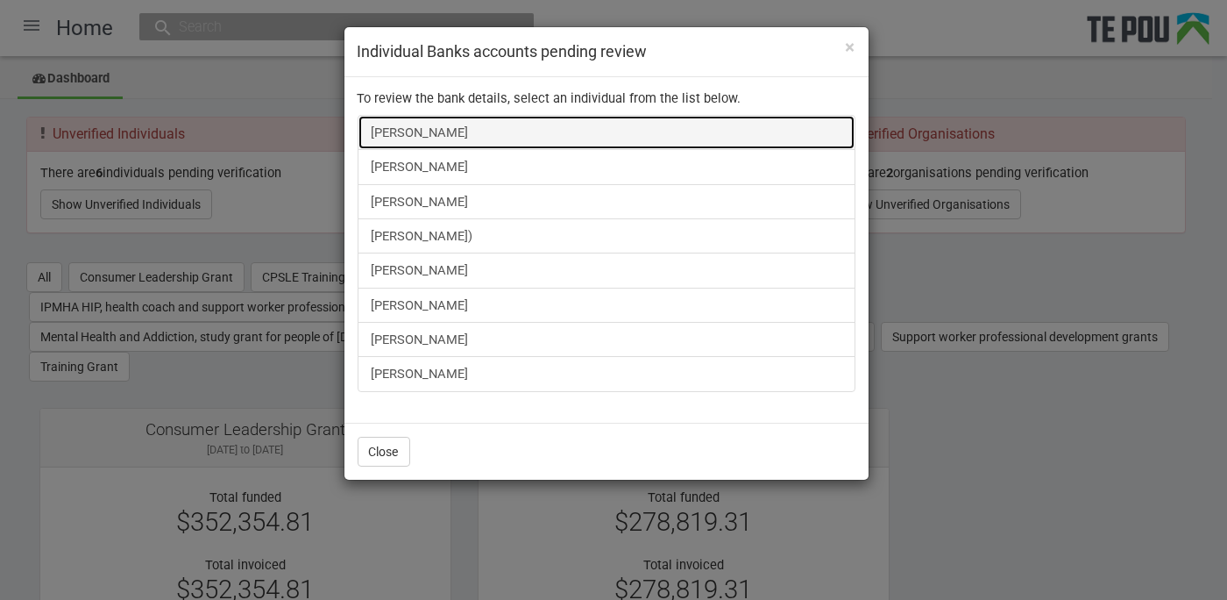
click at [451, 136] on link "Anushiya Sethupathy" at bounding box center [607, 132] width 498 height 35
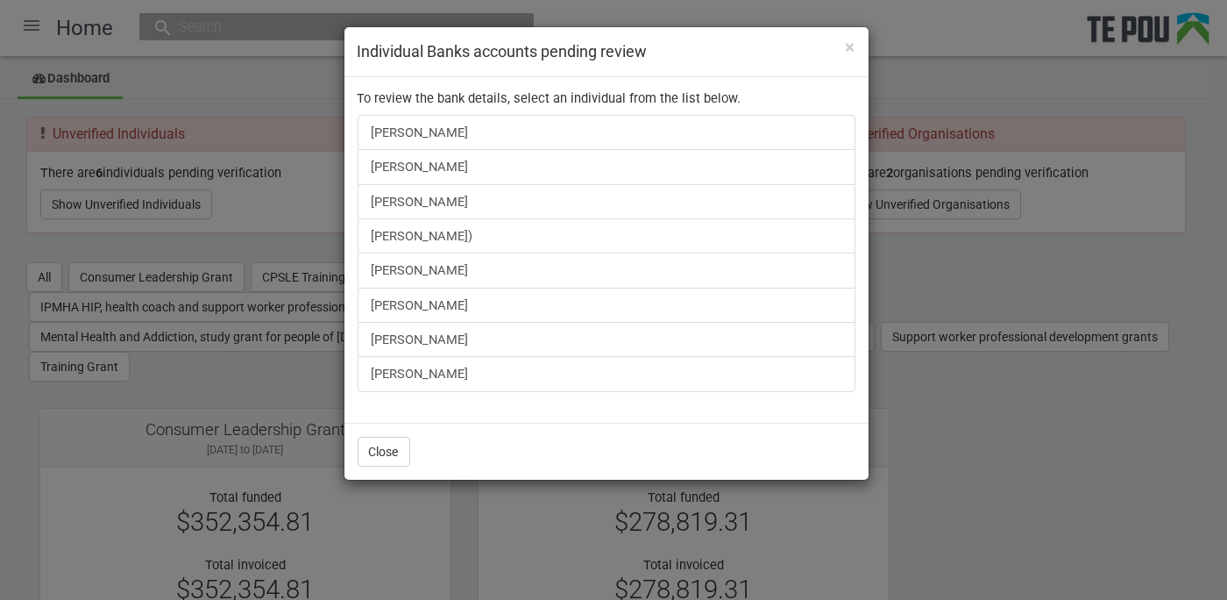
click at [214, 251] on div "× Individual Banks accounts pending review To review the bank details, select a…" at bounding box center [613, 300] width 1227 height 600
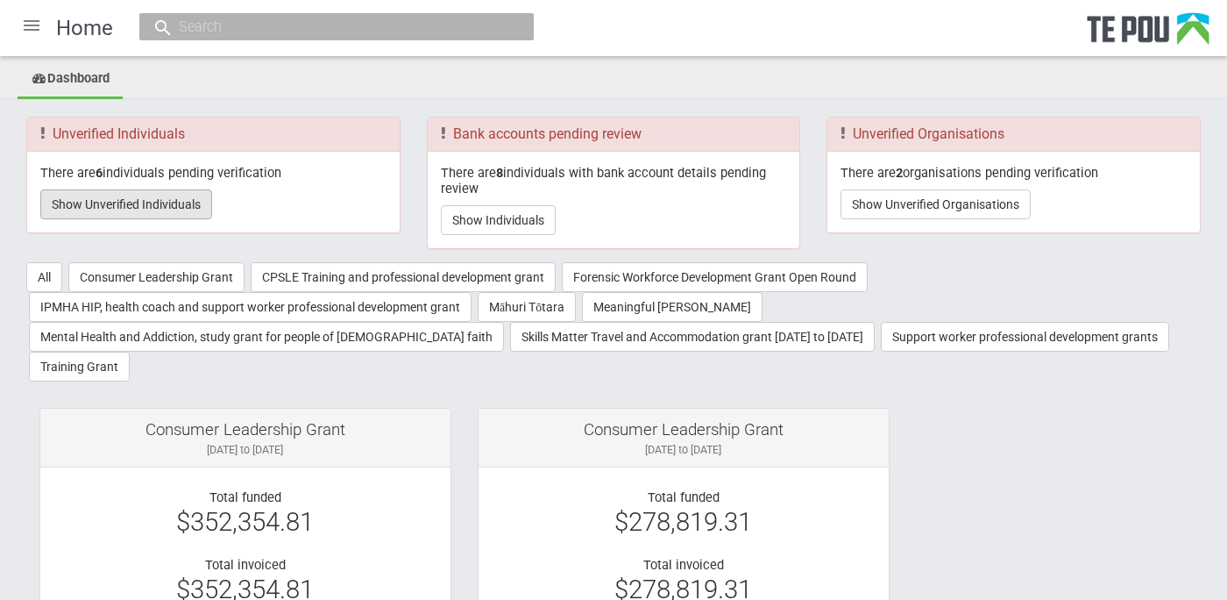
click at [165, 210] on button "Show Unverified Individuals" at bounding box center [126, 204] width 172 height 30
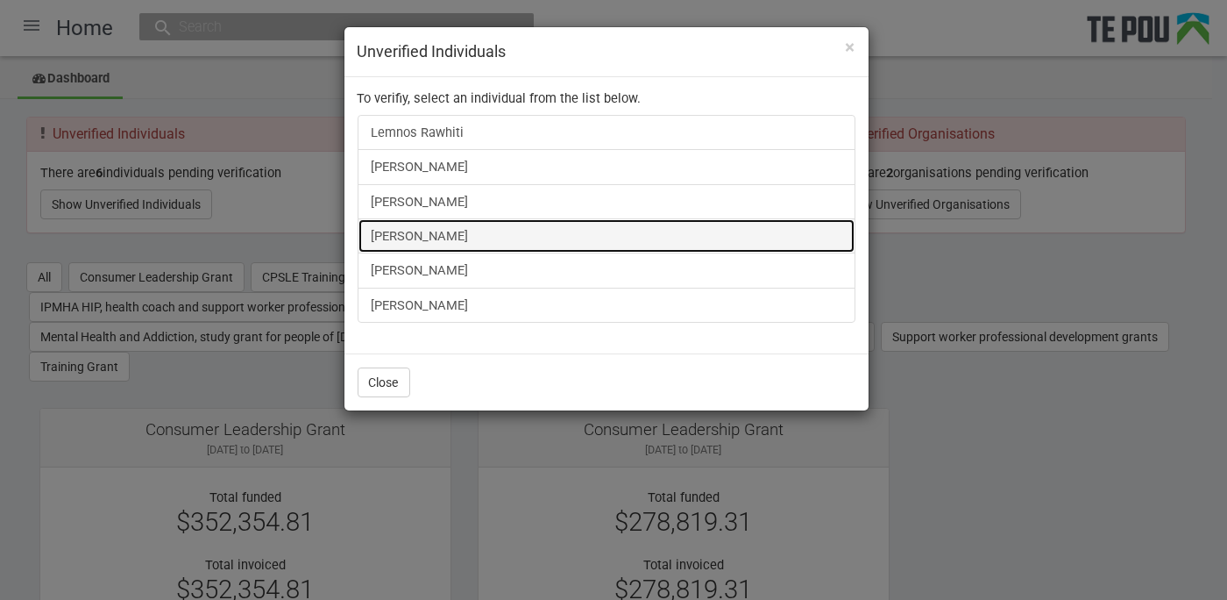
click at [386, 222] on link "Hussain Al-obidi" at bounding box center [607, 235] width 498 height 35
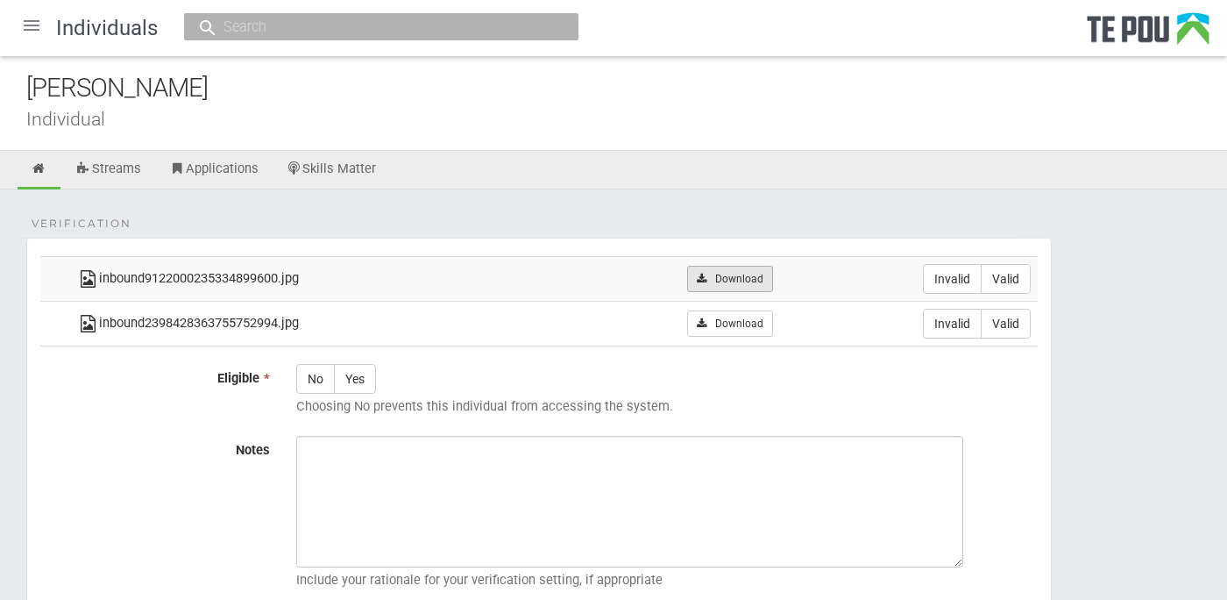
click at [714, 274] on link "Download" at bounding box center [729, 279] width 85 height 26
click at [571, 240] on fieldset "Verification inbound9122000235334899600.jpg Download Invalid Valid inbound23984…" at bounding box center [539, 435] width 1026 height 395
click at [723, 322] on link "Download" at bounding box center [729, 323] width 85 height 26
click at [603, 226] on div "Verification inbound9122000235334899600.jpg Download Invalid Valid inbound23984…" at bounding box center [613, 456] width 1227 height 535
click at [1021, 286] on label "Valid" at bounding box center [1006, 279] width 50 height 30
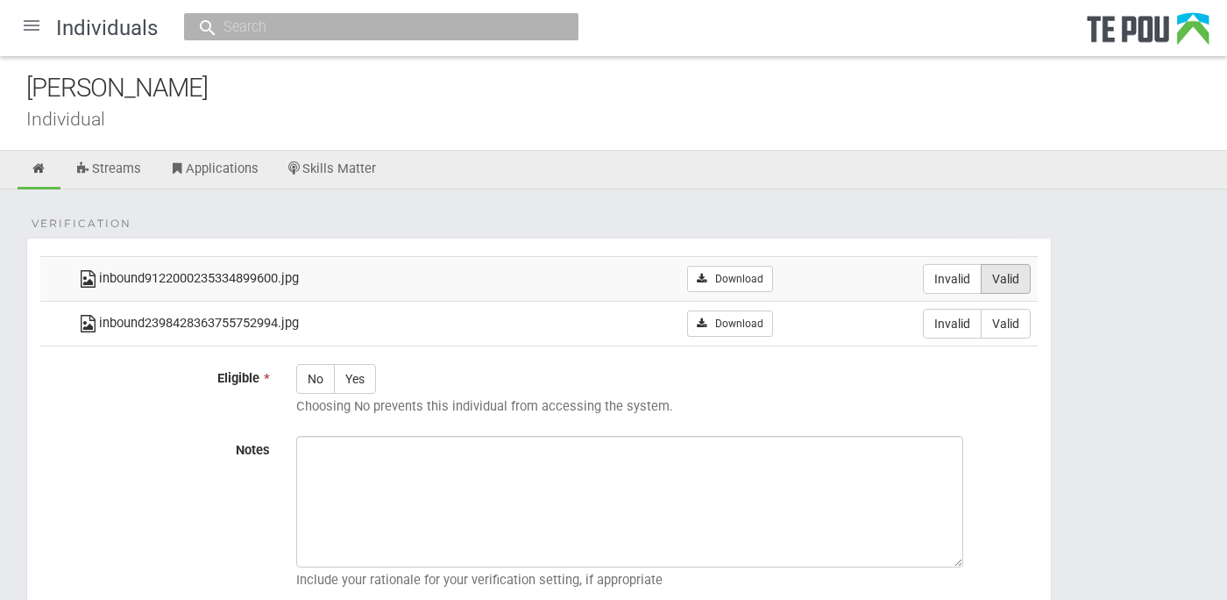
radio input "true"
click at [1024, 324] on label "Valid" at bounding box center [1006, 324] width 50 height 30
radio input "true"
click at [368, 381] on label "Yes" at bounding box center [355, 379] width 42 height 30
radio input "true"
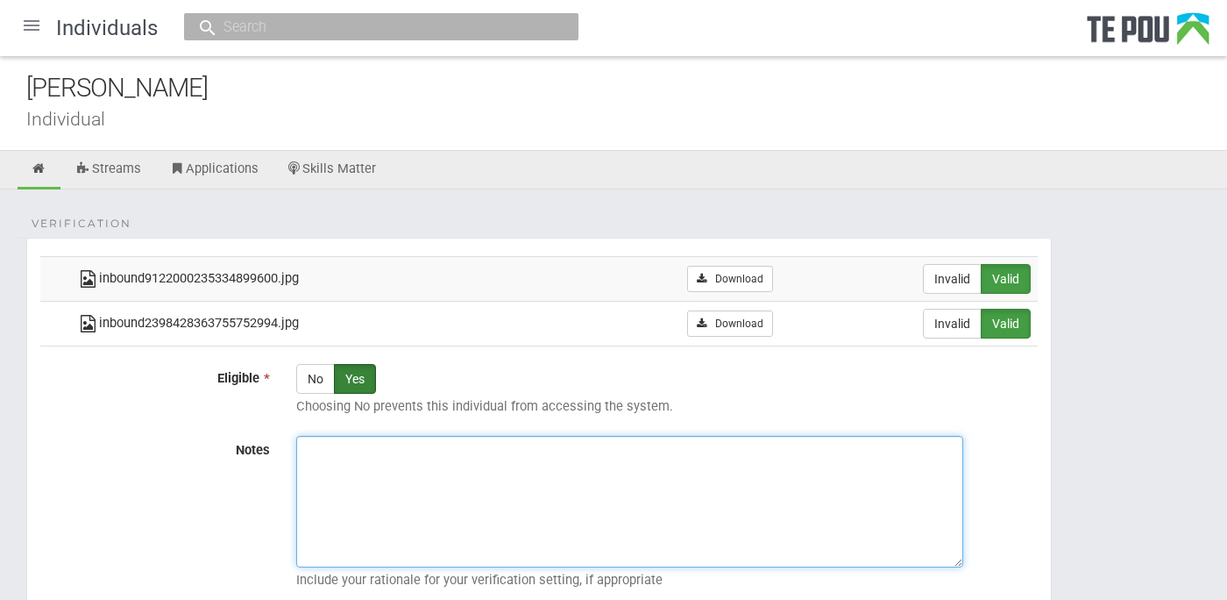
click at [528, 480] on textarea "Notes" at bounding box center [629, 502] width 667 height 132
paste textarea "Verified by Melody @ 15/10/2025"
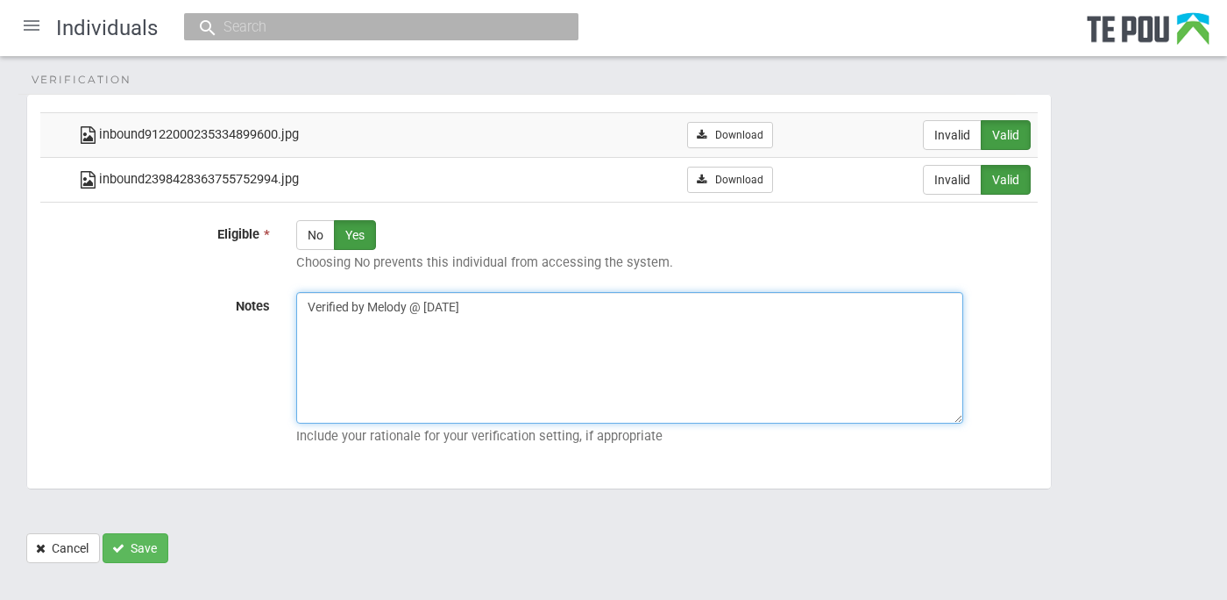
scroll to position [164, 0]
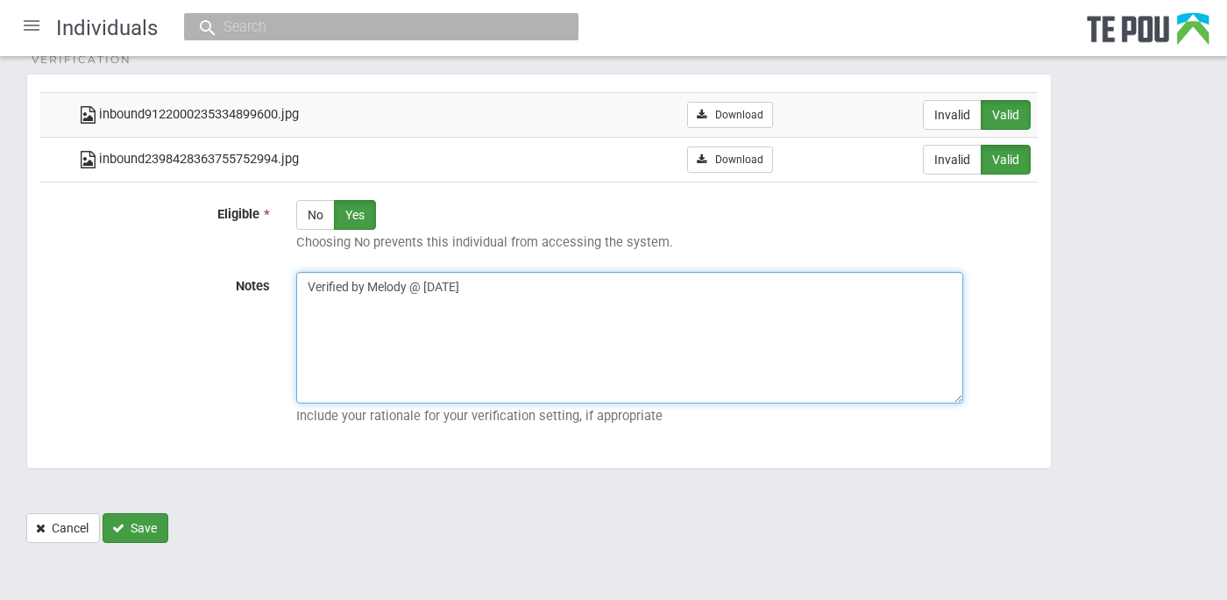
type textarea "Verified by Melody @ 15/10/2025"
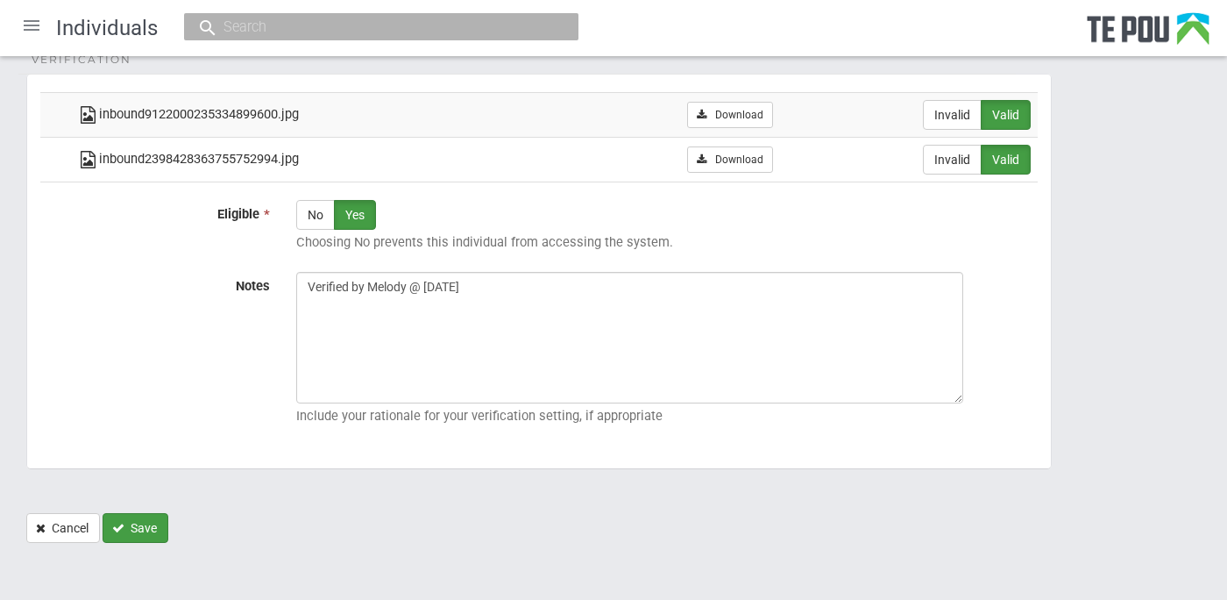
click at [150, 518] on button "Save" at bounding box center [136, 528] width 66 height 30
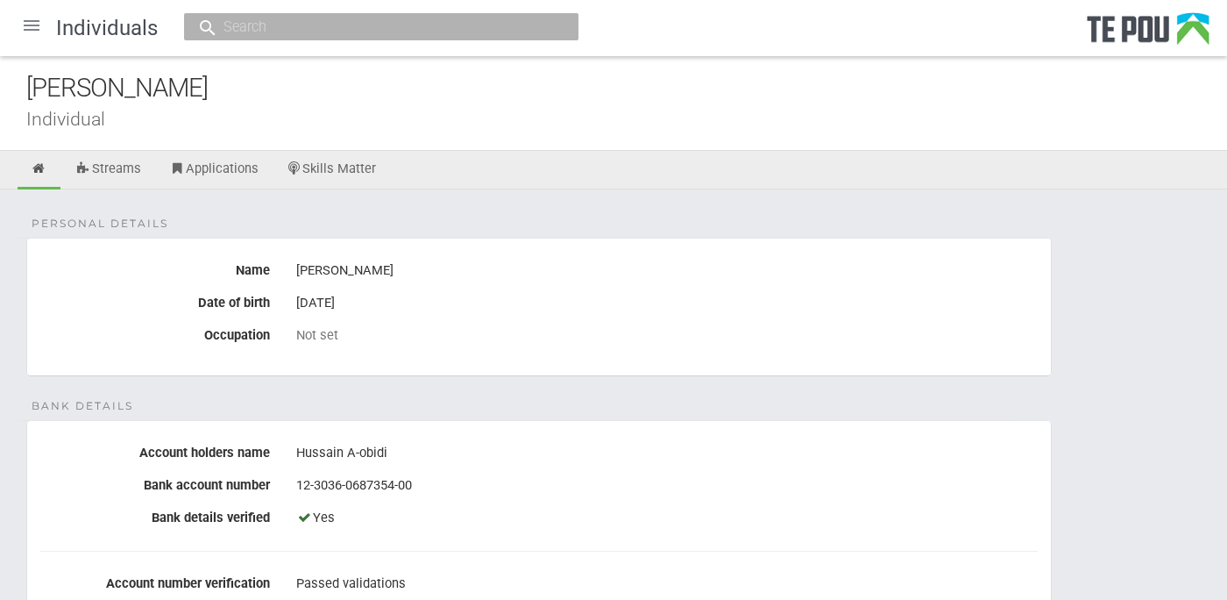
click at [45, 32] on div at bounding box center [32, 25] width 42 height 42
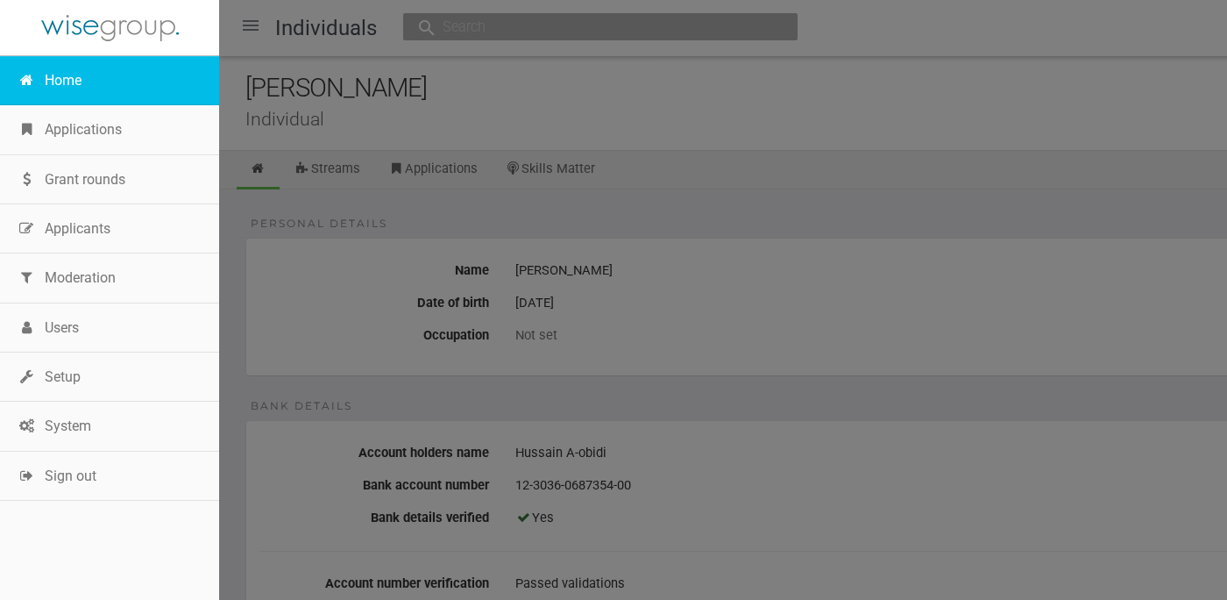
click at [62, 83] on link "Home" at bounding box center [109, 80] width 219 height 49
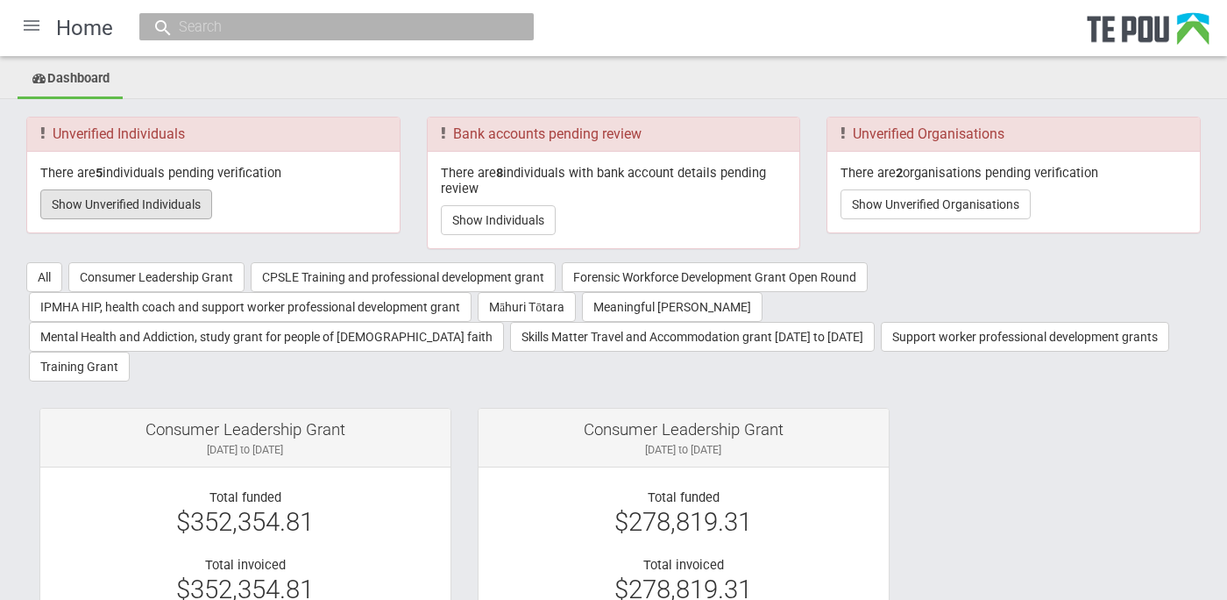
click at [182, 198] on button "Show Unverified Individuals" at bounding box center [126, 204] width 172 height 30
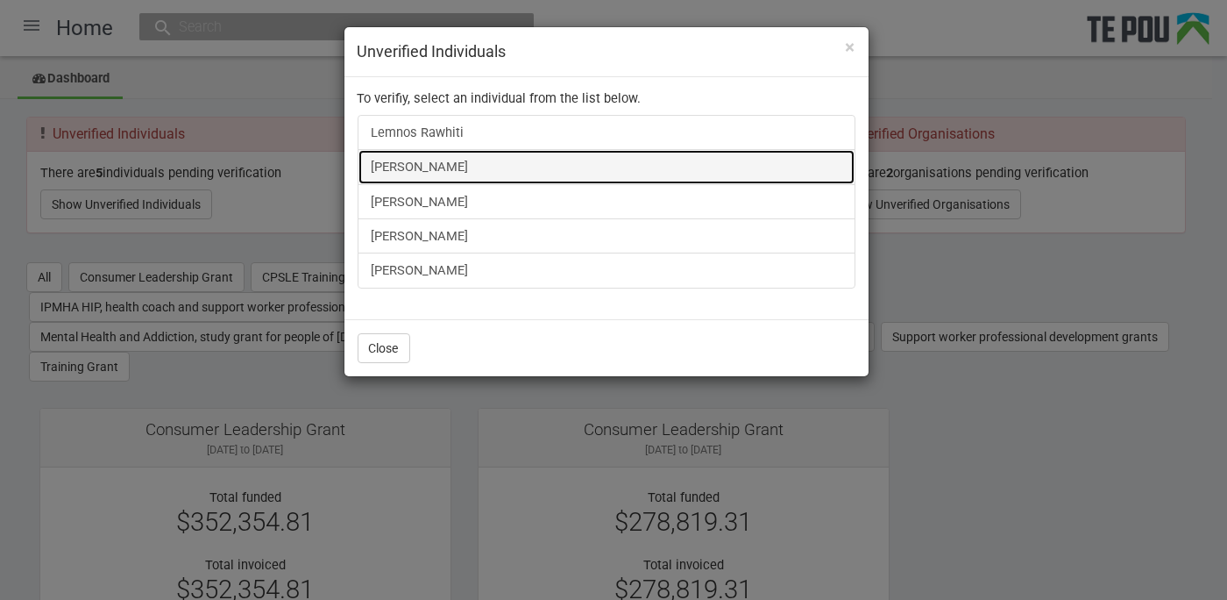
click at [458, 164] on link "James Bennett" at bounding box center [607, 166] width 498 height 35
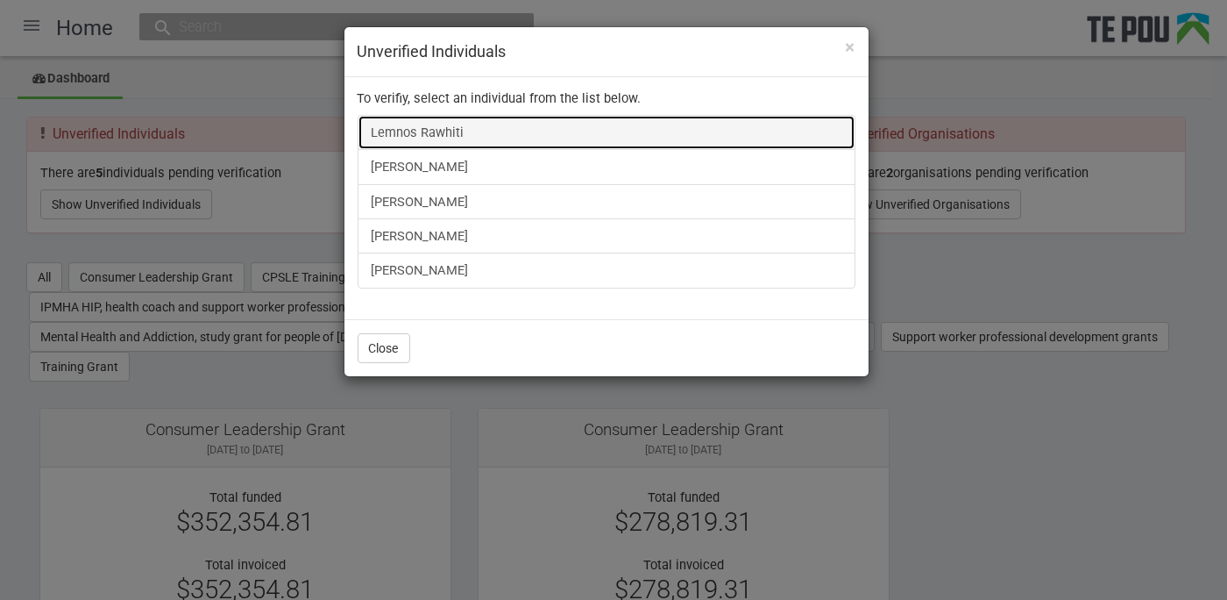
click at [416, 139] on link "Lemnos Rawhiti" at bounding box center [607, 132] width 498 height 35
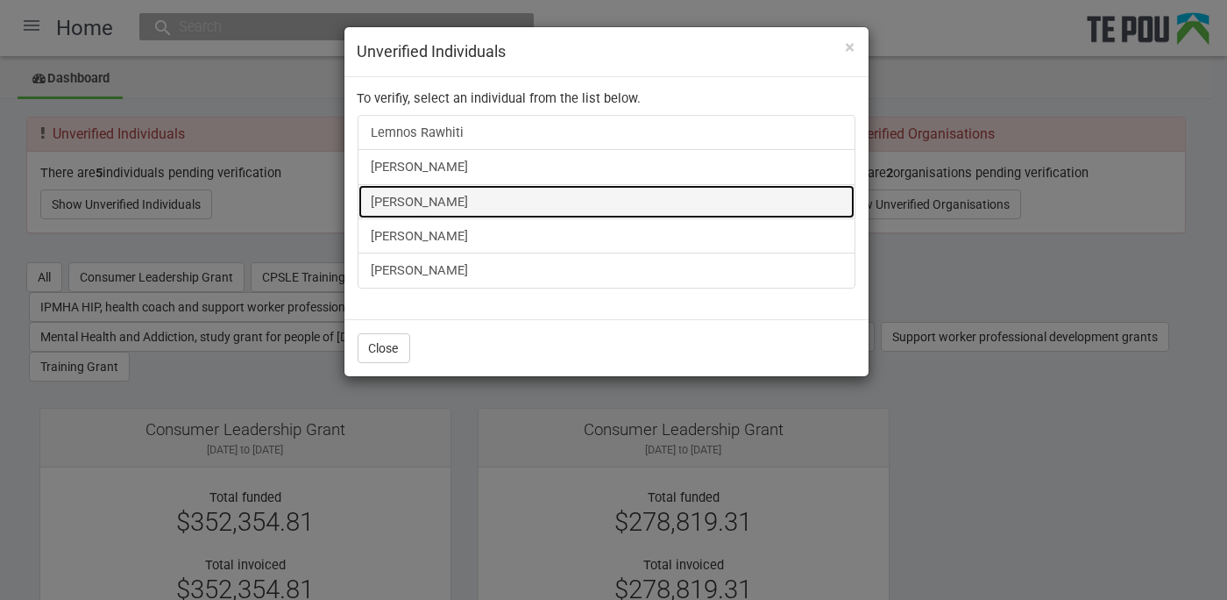
click at [452, 191] on link "[PERSON_NAME]" at bounding box center [607, 201] width 498 height 35
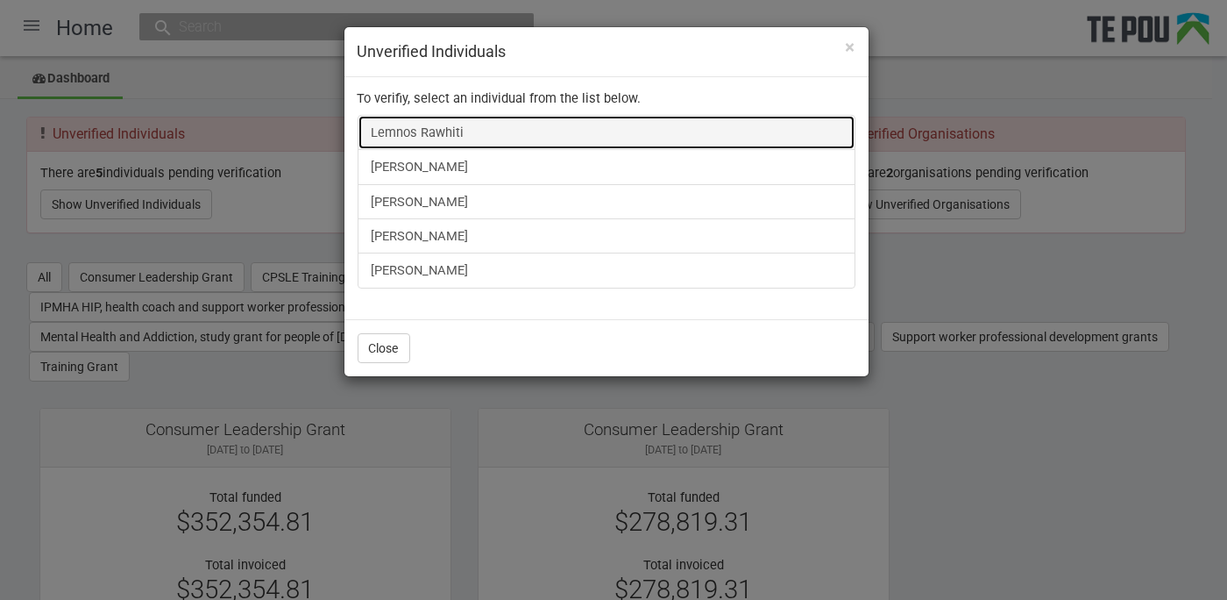
click at [430, 144] on link "Lemnos Rawhiti" at bounding box center [607, 132] width 498 height 35
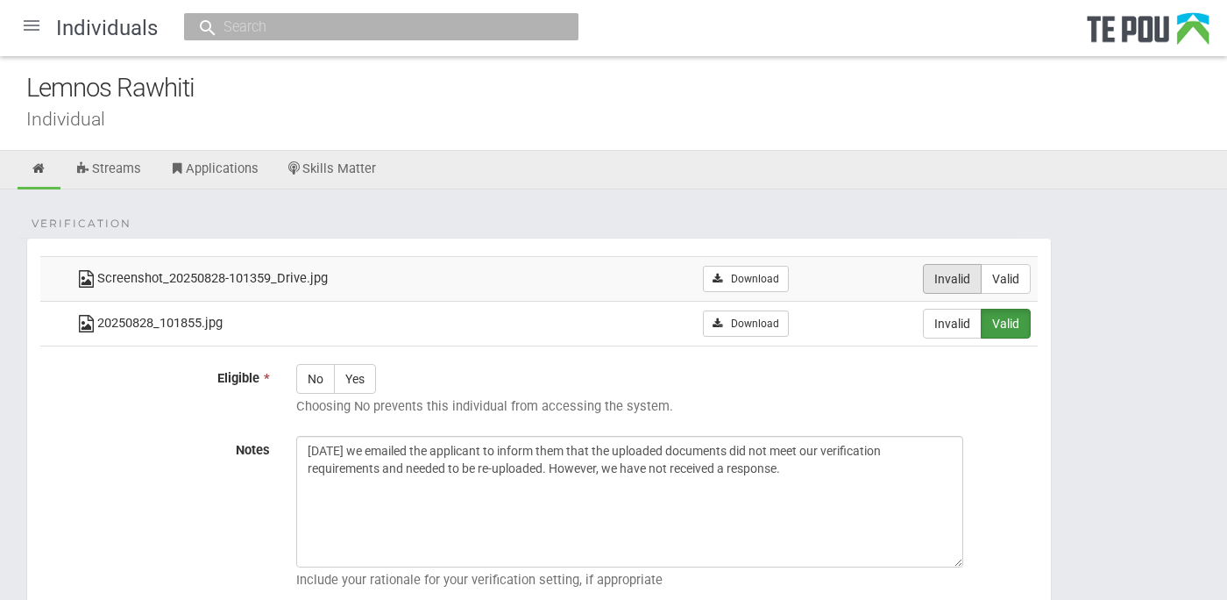
click at [939, 282] on label "Invalid" at bounding box center [952, 279] width 59 height 30
radio input "true"
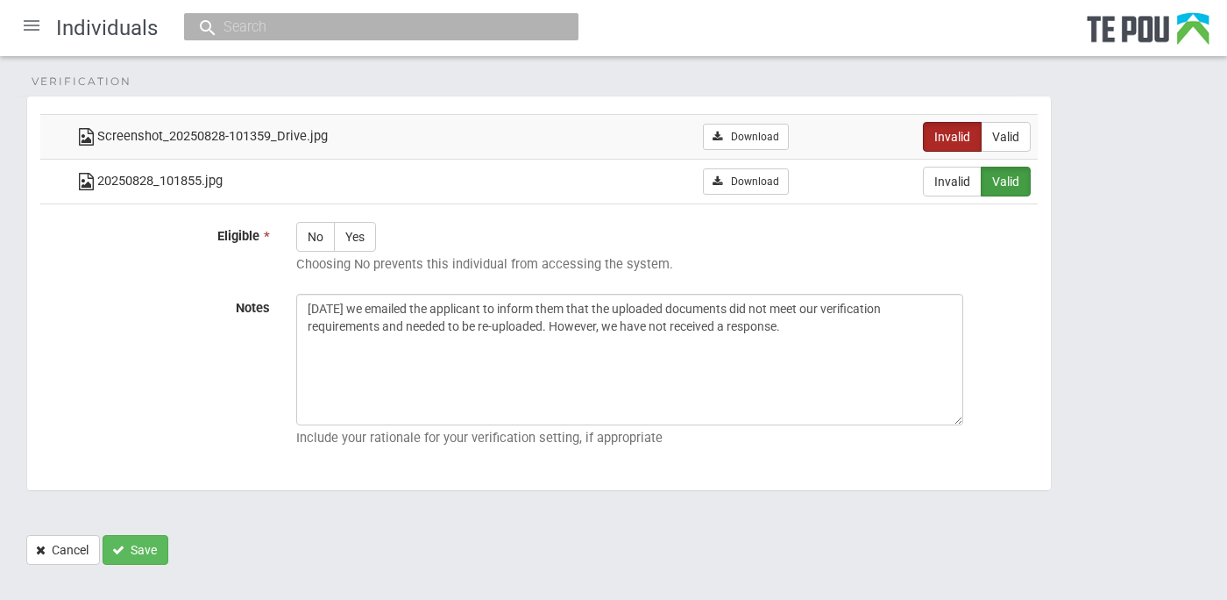
scroll to position [164, 0]
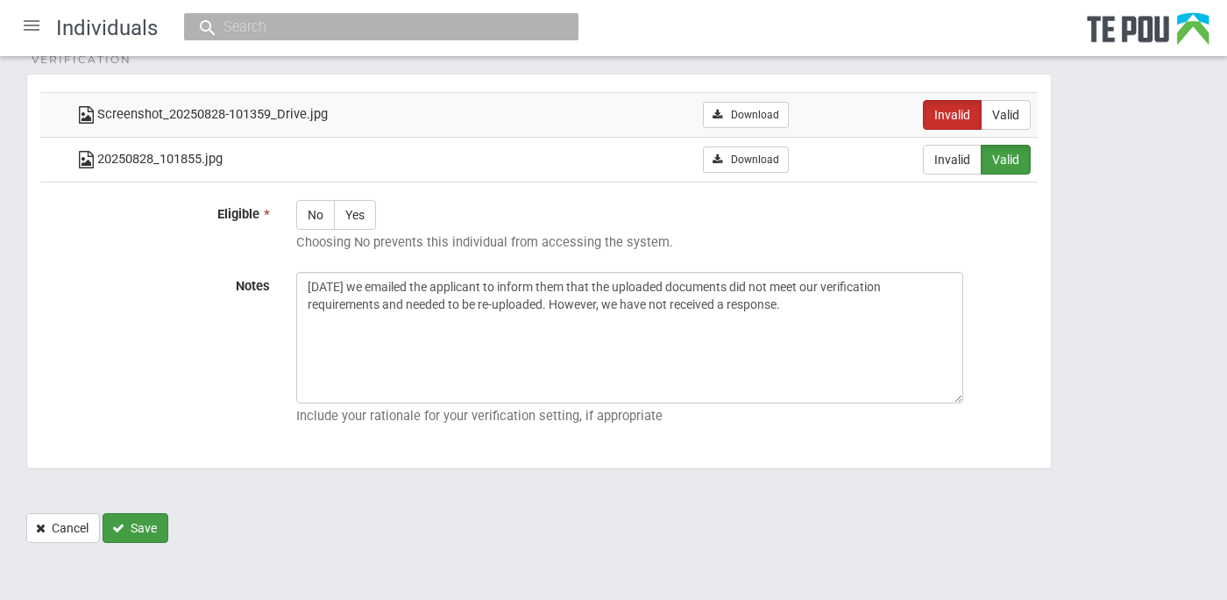
click at [132, 517] on button "Save" at bounding box center [136, 528] width 66 height 30
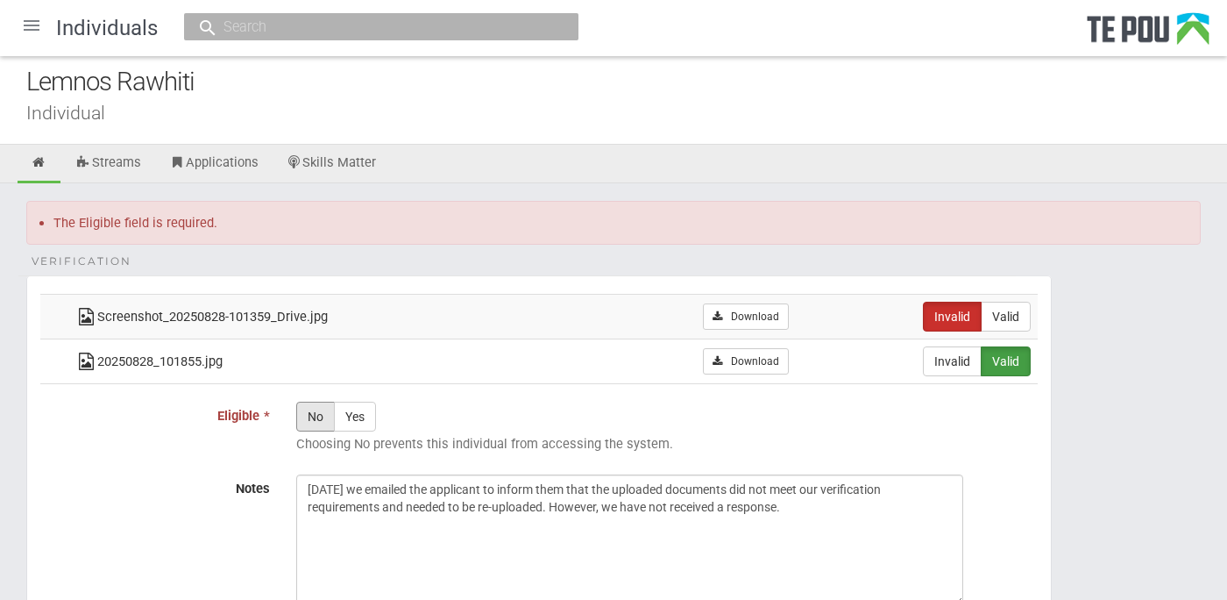
scroll to position [0, 0]
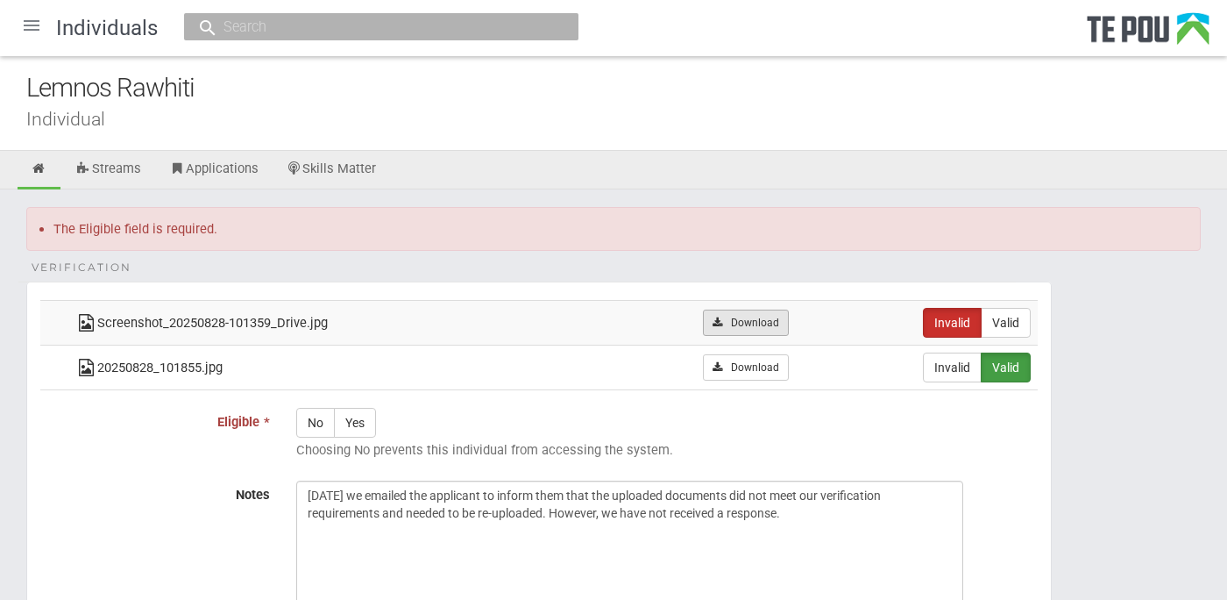
click at [764, 313] on link "Download" at bounding box center [745, 322] width 85 height 26
click at [38, 8] on div at bounding box center [32, 25] width 42 height 42
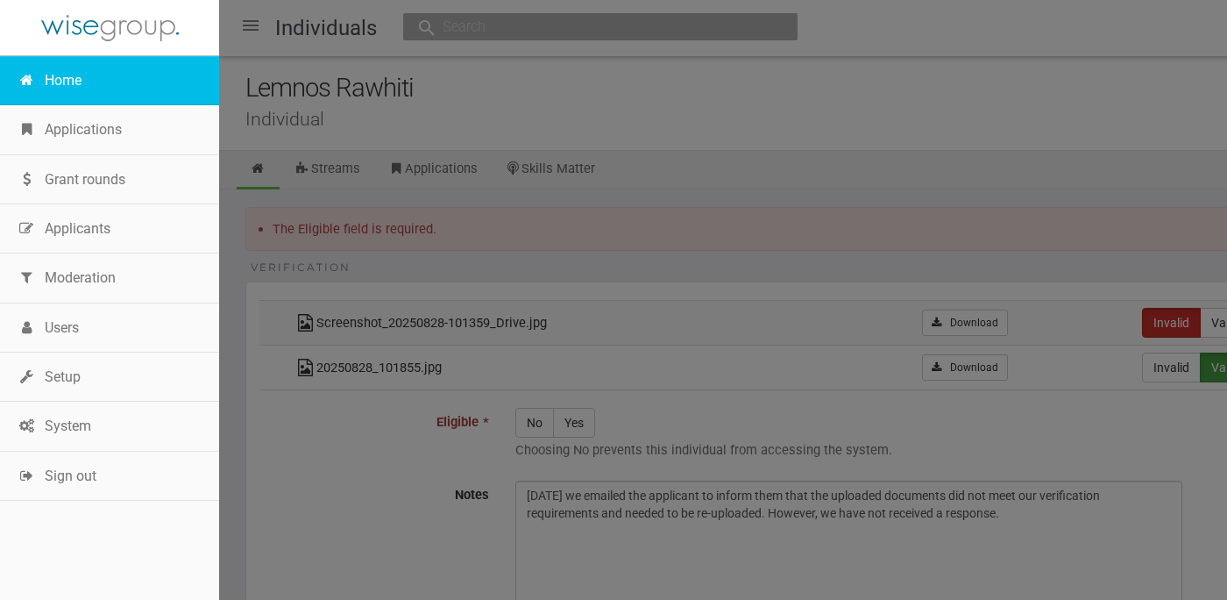
click at [54, 76] on link "Home" at bounding box center [109, 80] width 219 height 49
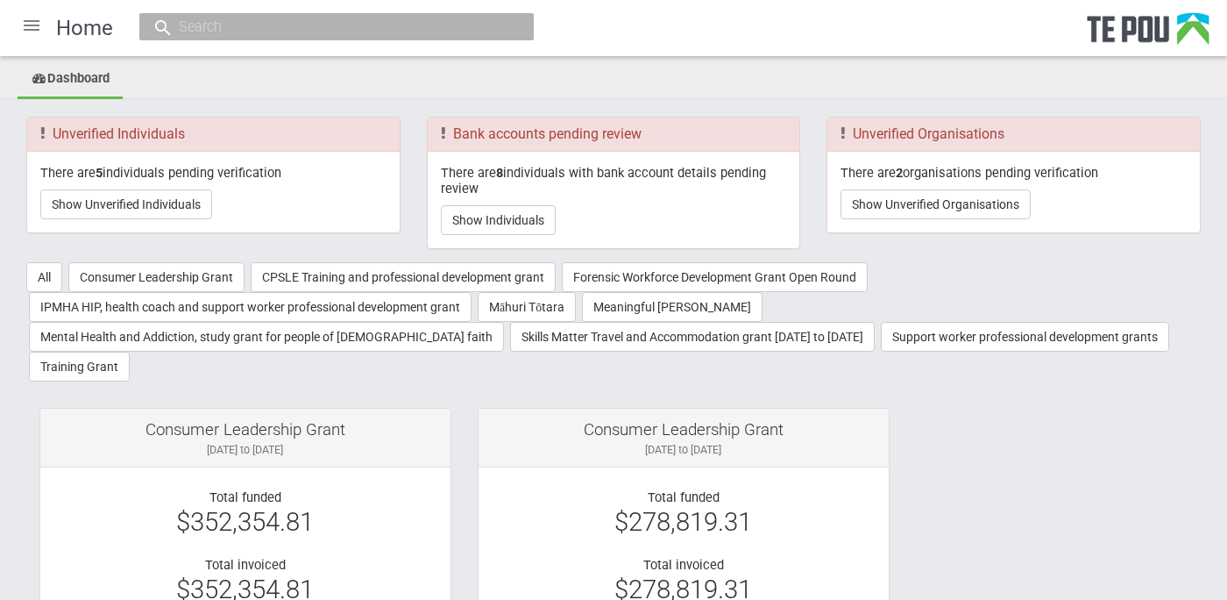
click at [257, 22] on input "text" at bounding box center [328, 27] width 309 height 18
paste input "[EMAIL_ADDRESS][DOMAIN_NAME]"
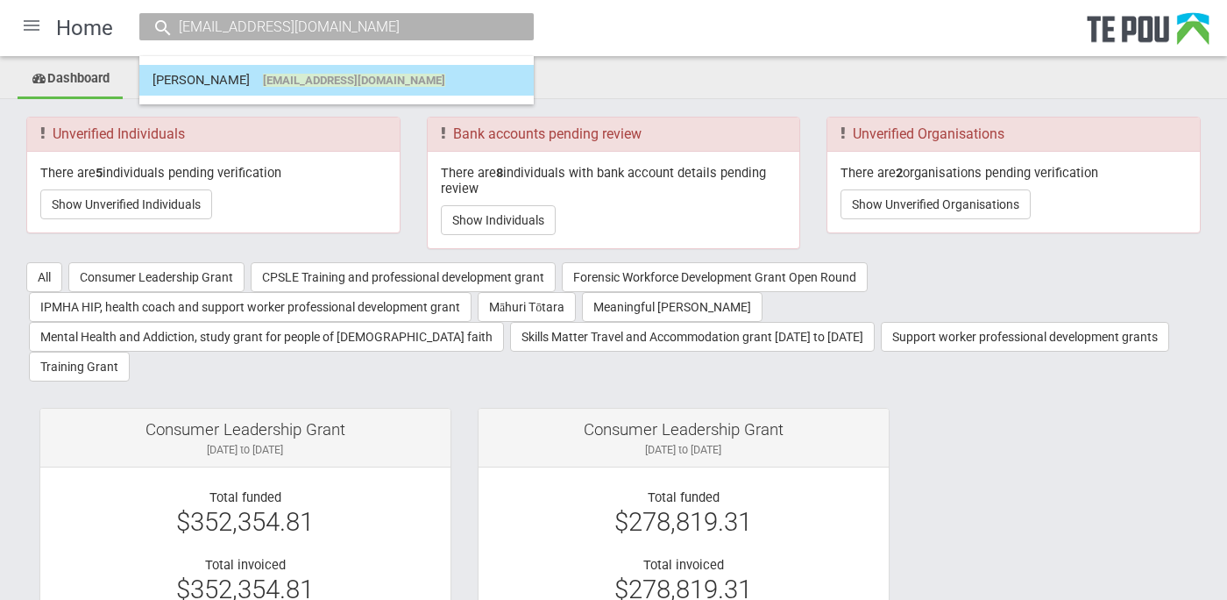
type input "[EMAIL_ADDRESS][DOMAIN_NAME]"
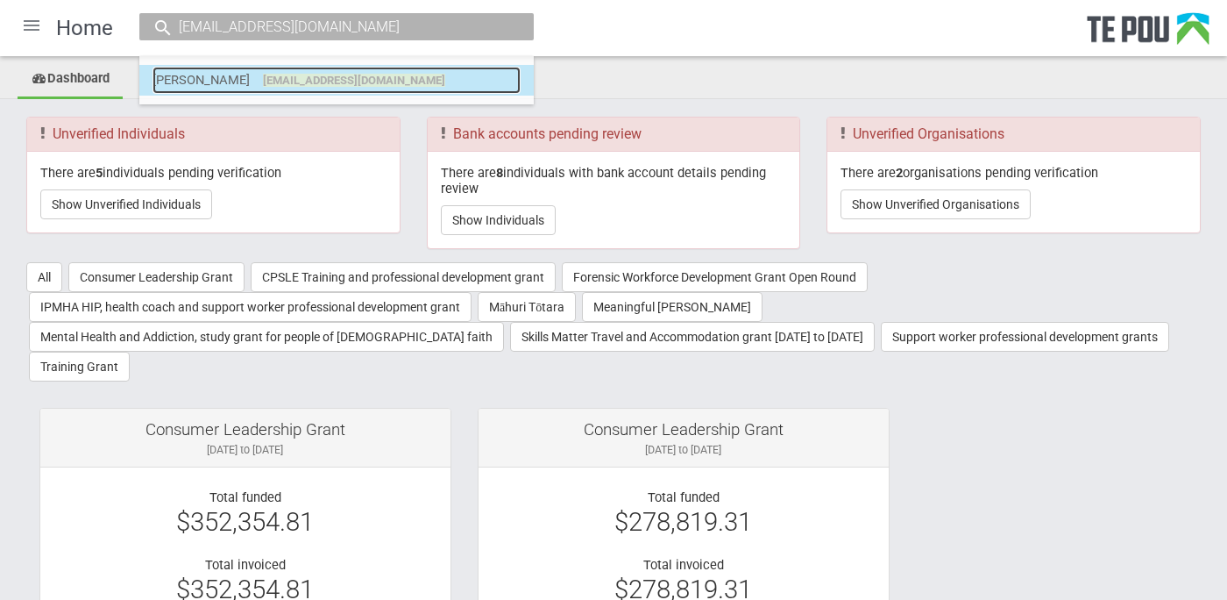
click at [273, 79] on span "[EMAIL_ADDRESS][DOMAIN_NAME]" at bounding box center [354, 80] width 182 height 13
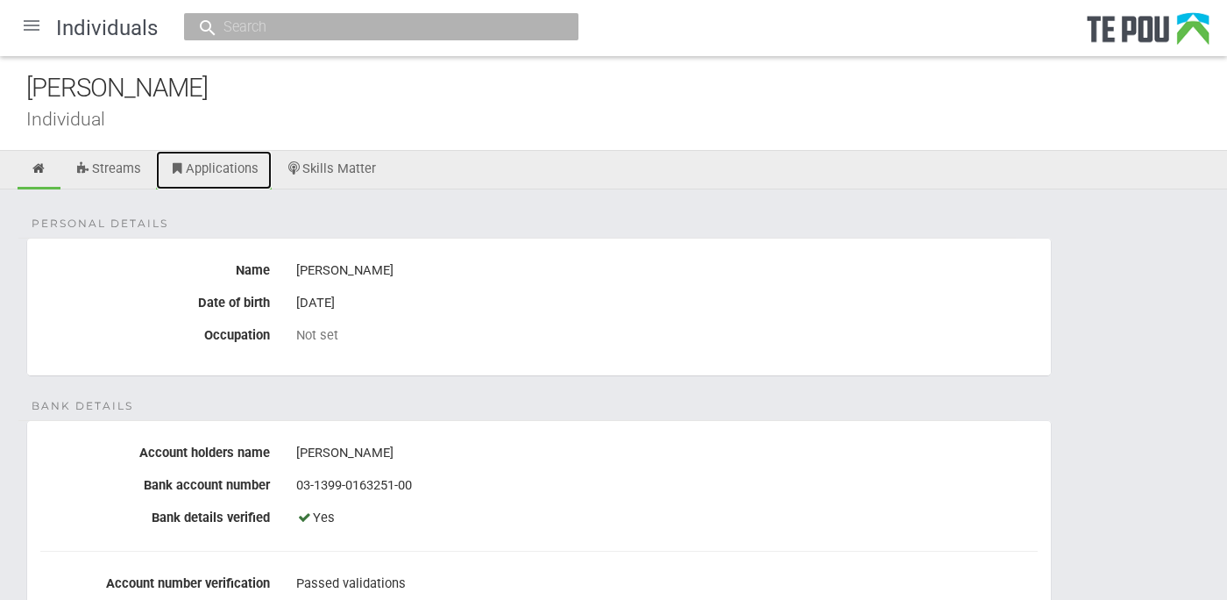
click at [225, 174] on link "Applications" at bounding box center [214, 170] width 116 height 39
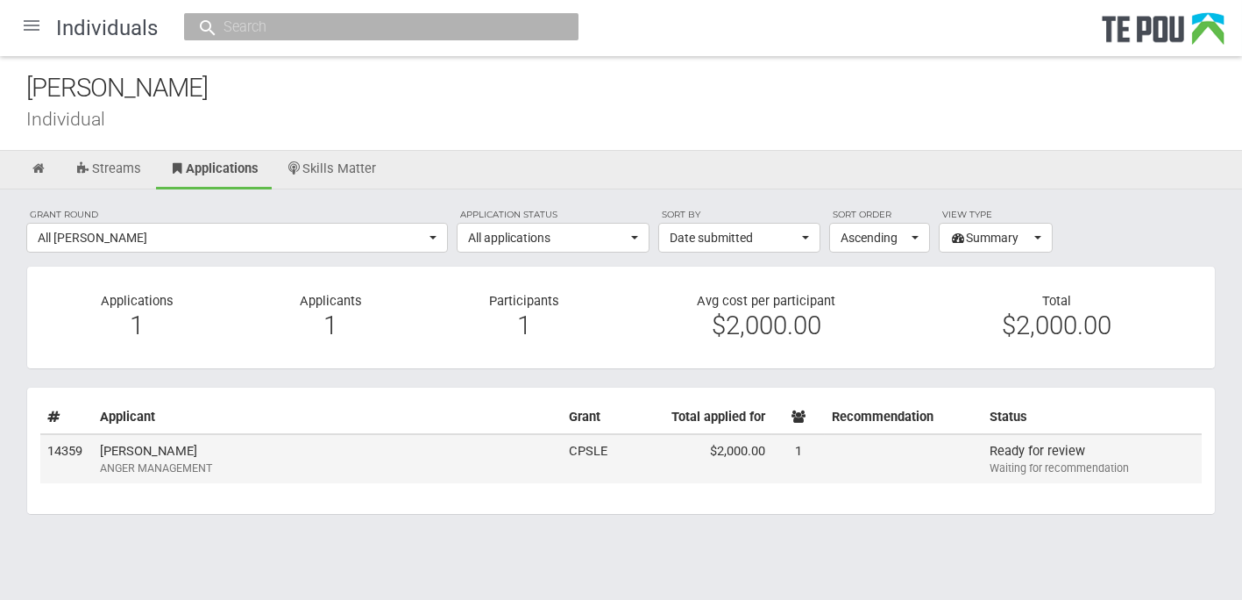
click at [546, 466] on div "ANGER MANAGEMENT" at bounding box center [327, 468] width 455 height 16
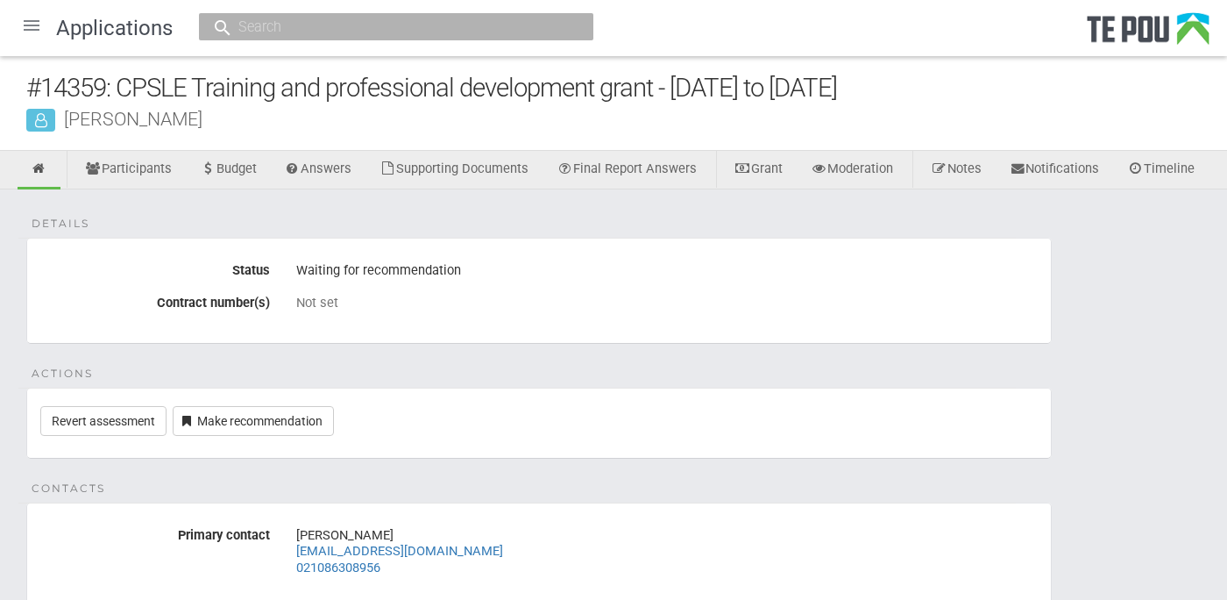
click at [503, 290] on fieldset "Details Status Waiting for recommendation Contract number(s) Not set" at bounding box center [539, 291] width 1026 height 106
click at [401, 286] on div "Waiting for recommendation" at bounding box center [667, 271] width 742 height 30
click at [519, 310] on div "Not set" at bounding box center [667, 303] width 742 height 16
